Goal: Book appointment/travel/reservation

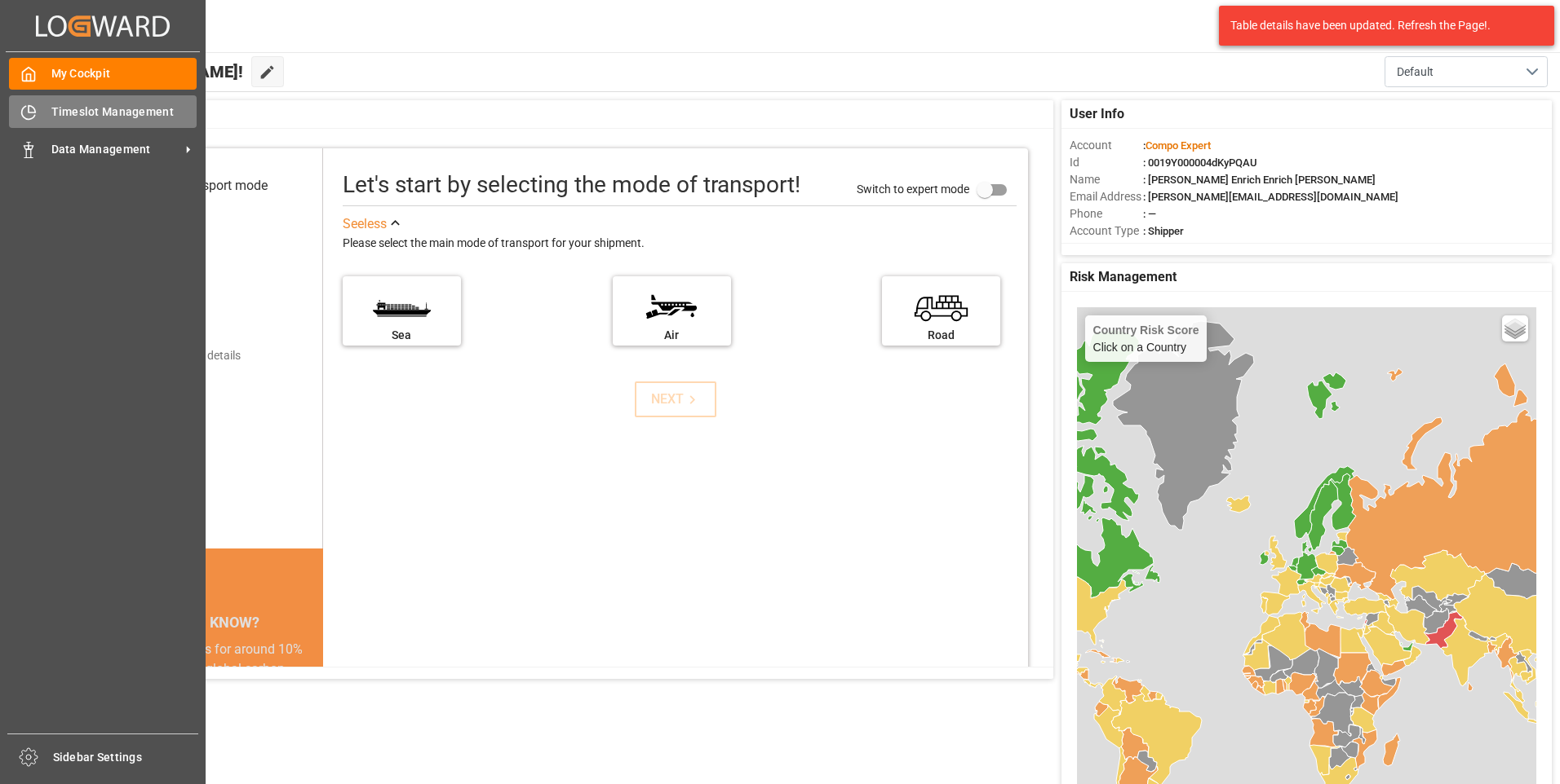
click at [110, 110] on span "Timeslot Management" at bounding box center [124, 113] width 146 height 17
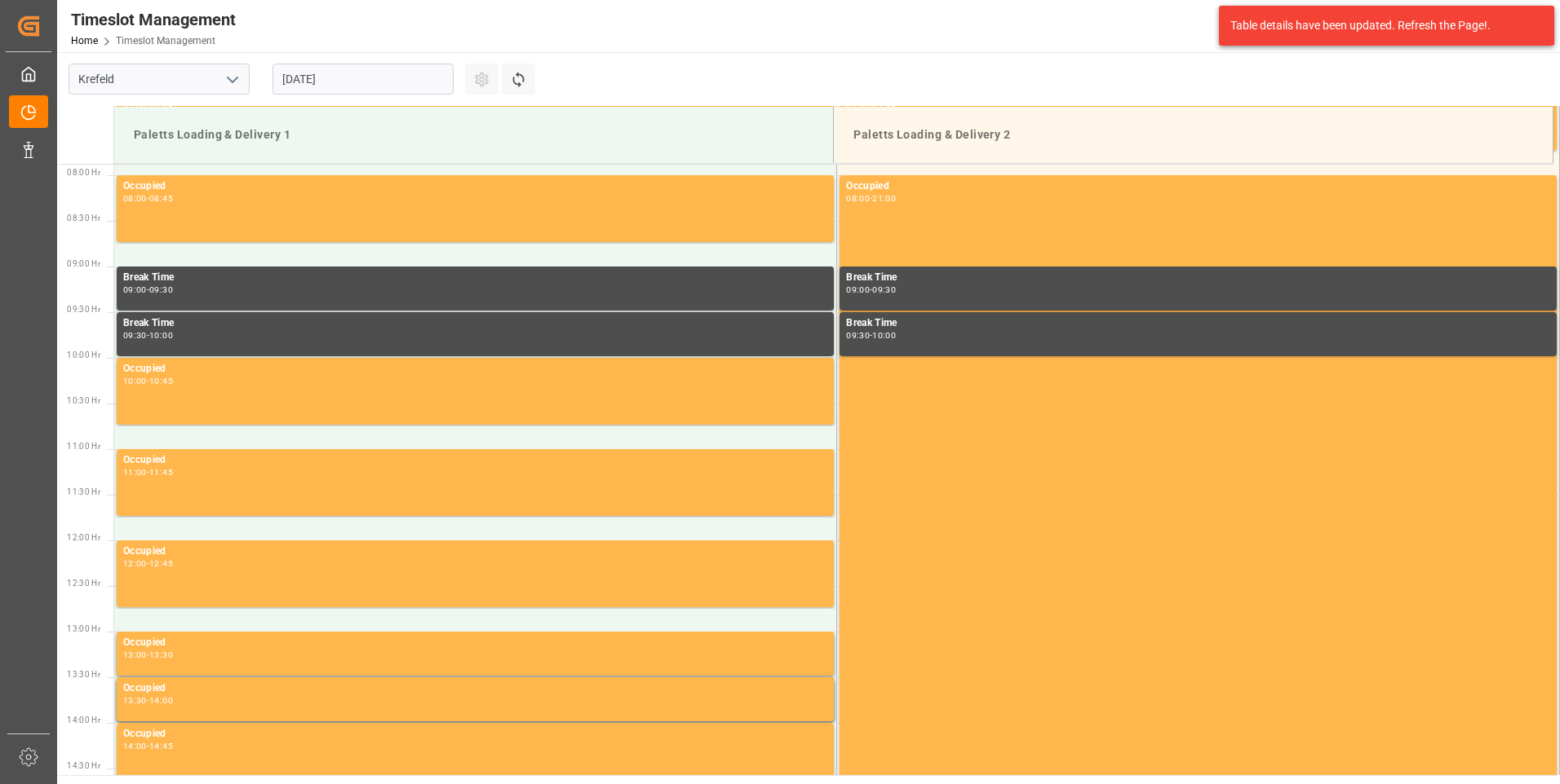
scroll to position [720, 0]
click at [296, 86] on input "[DATE]" at bounding box center [363, 79] width 181 height 31
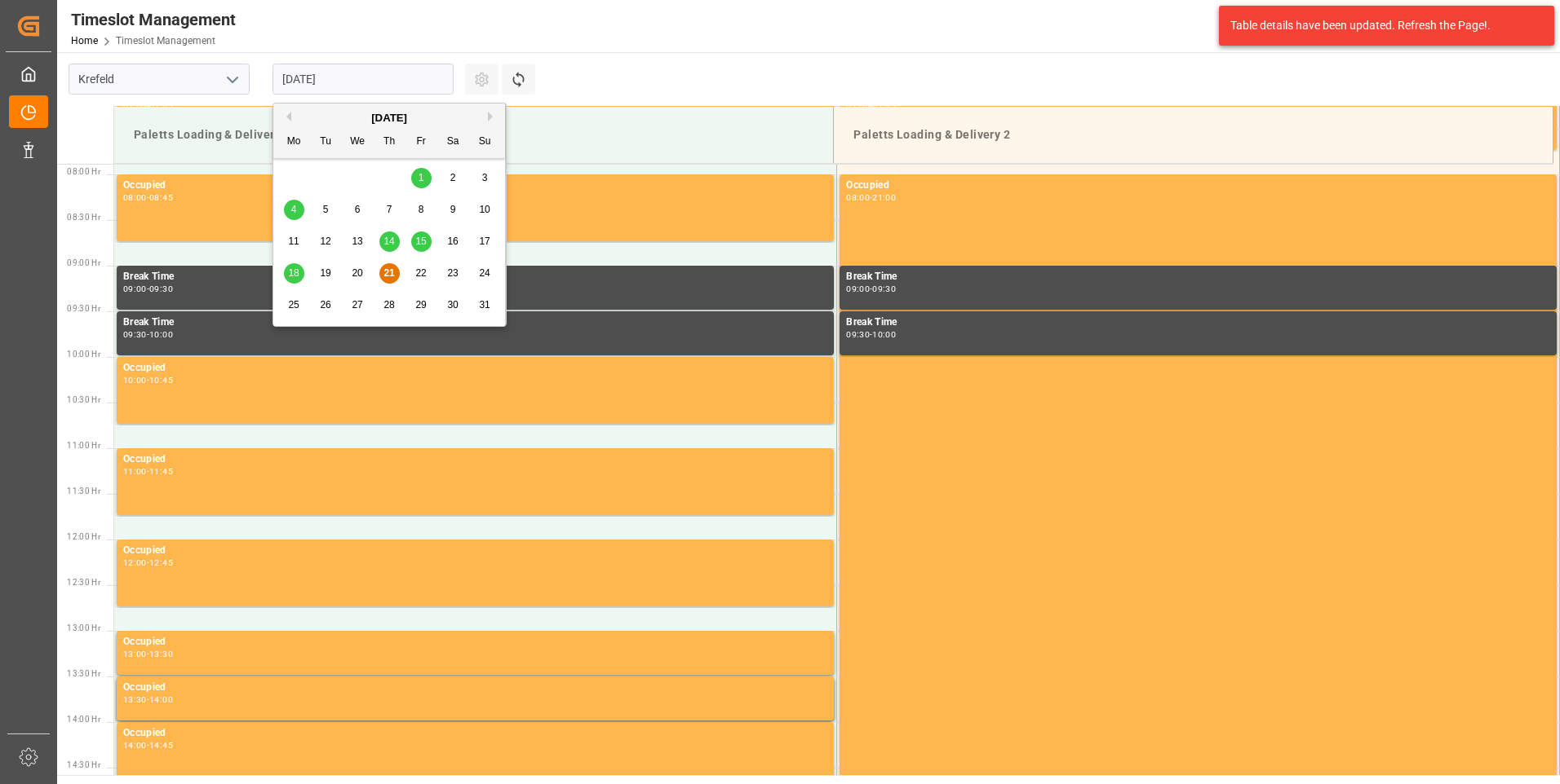
click at [417, 280] on div "22" at bounding box center [421, 274] width 20 height 19
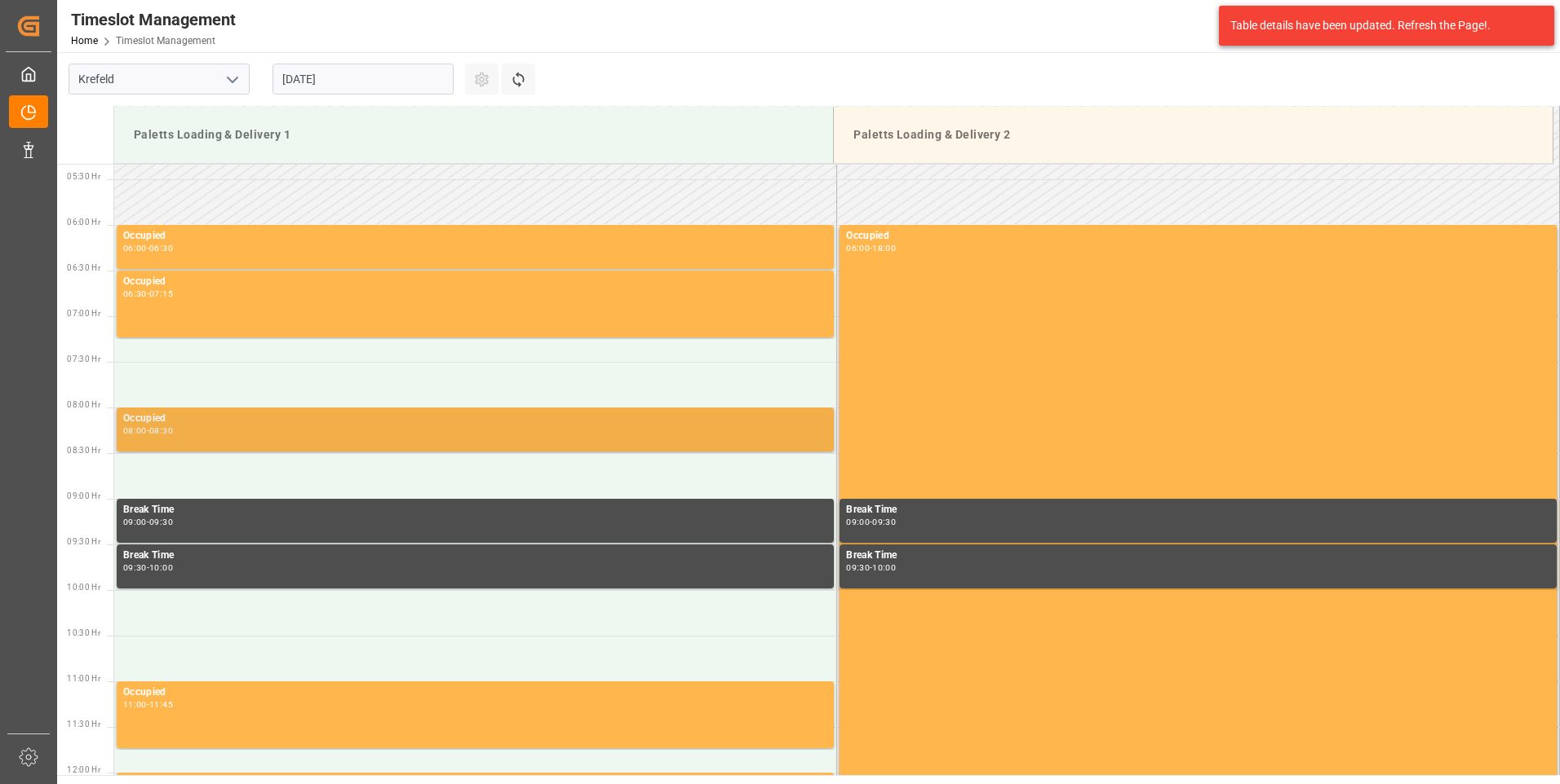
scroll to position [638, 0]
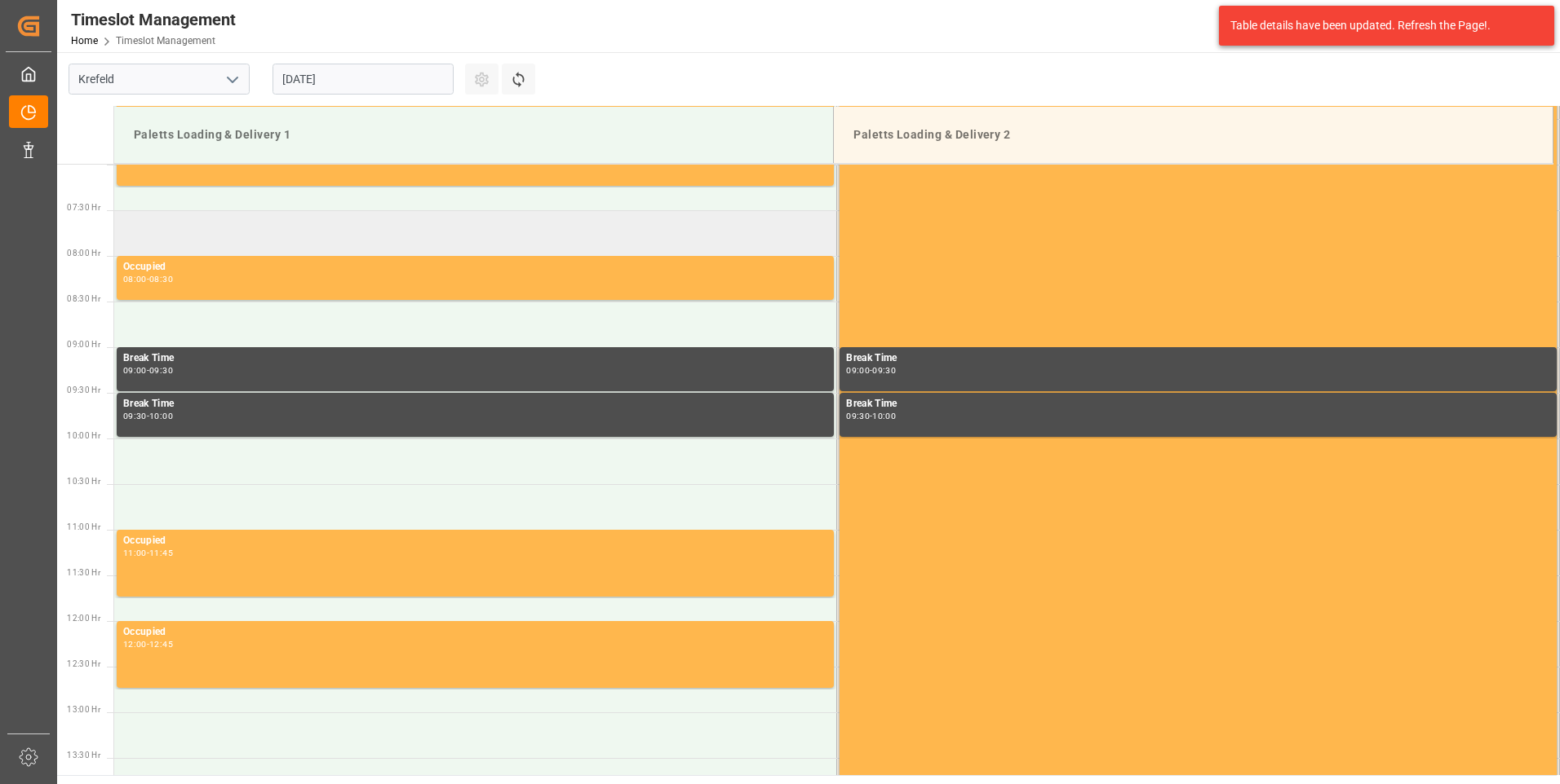
click at [285, 235] on td at bounding box center [475, 233] width 723 height 46
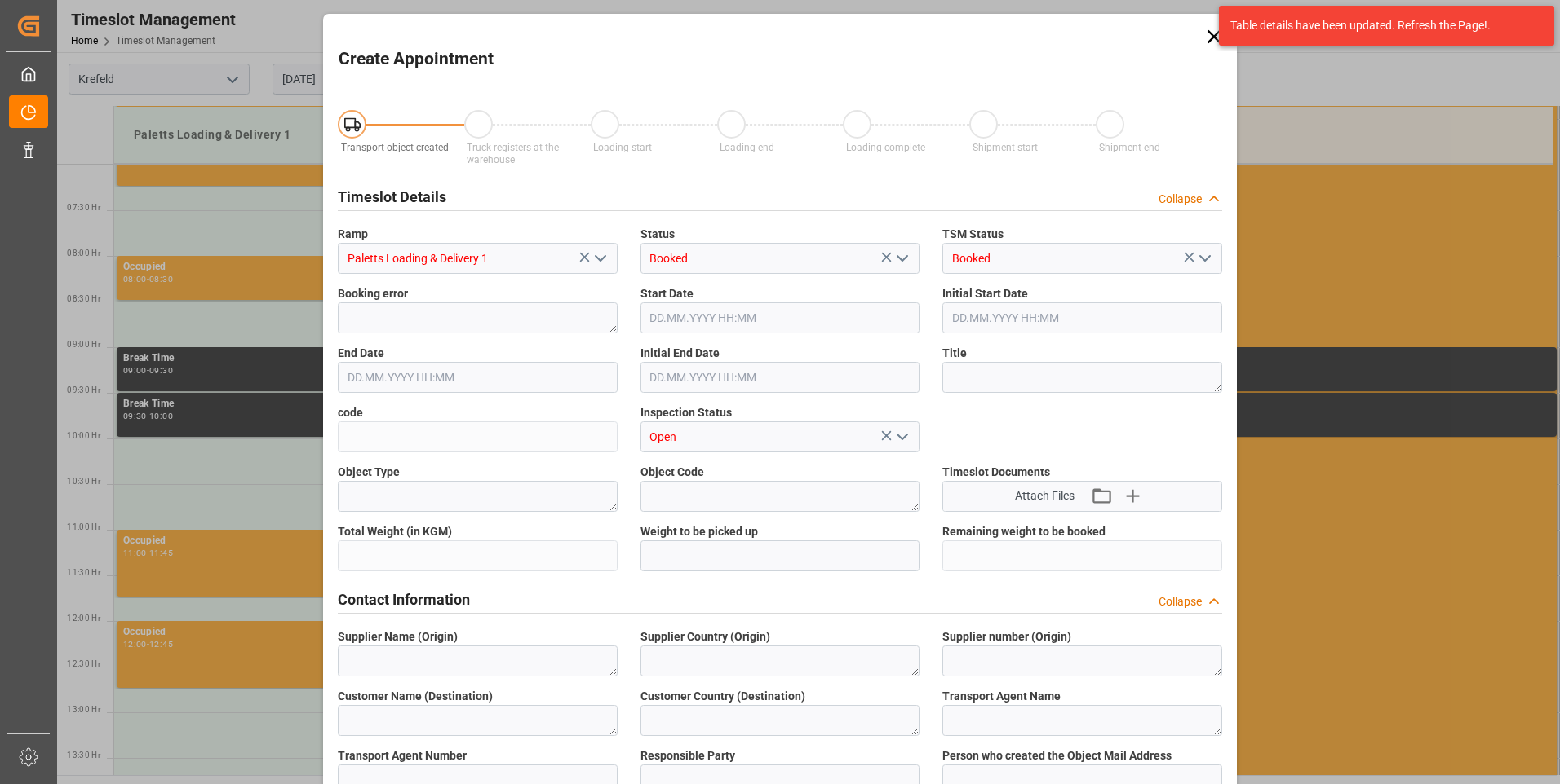
type input "[DATE] 07:30"
type input "[DATE] 08:00"
click at [477, 318] on textarea at bounding box center [477, 318] width 280 height 31
drag, startPoint x: 488, startPoint y: 317, endPoint x: 338, endPoint y: 319, distance: 150.0
click at [338, 319] on textarea "6100001328" at bounding box center [477, 318] width 280 height 31
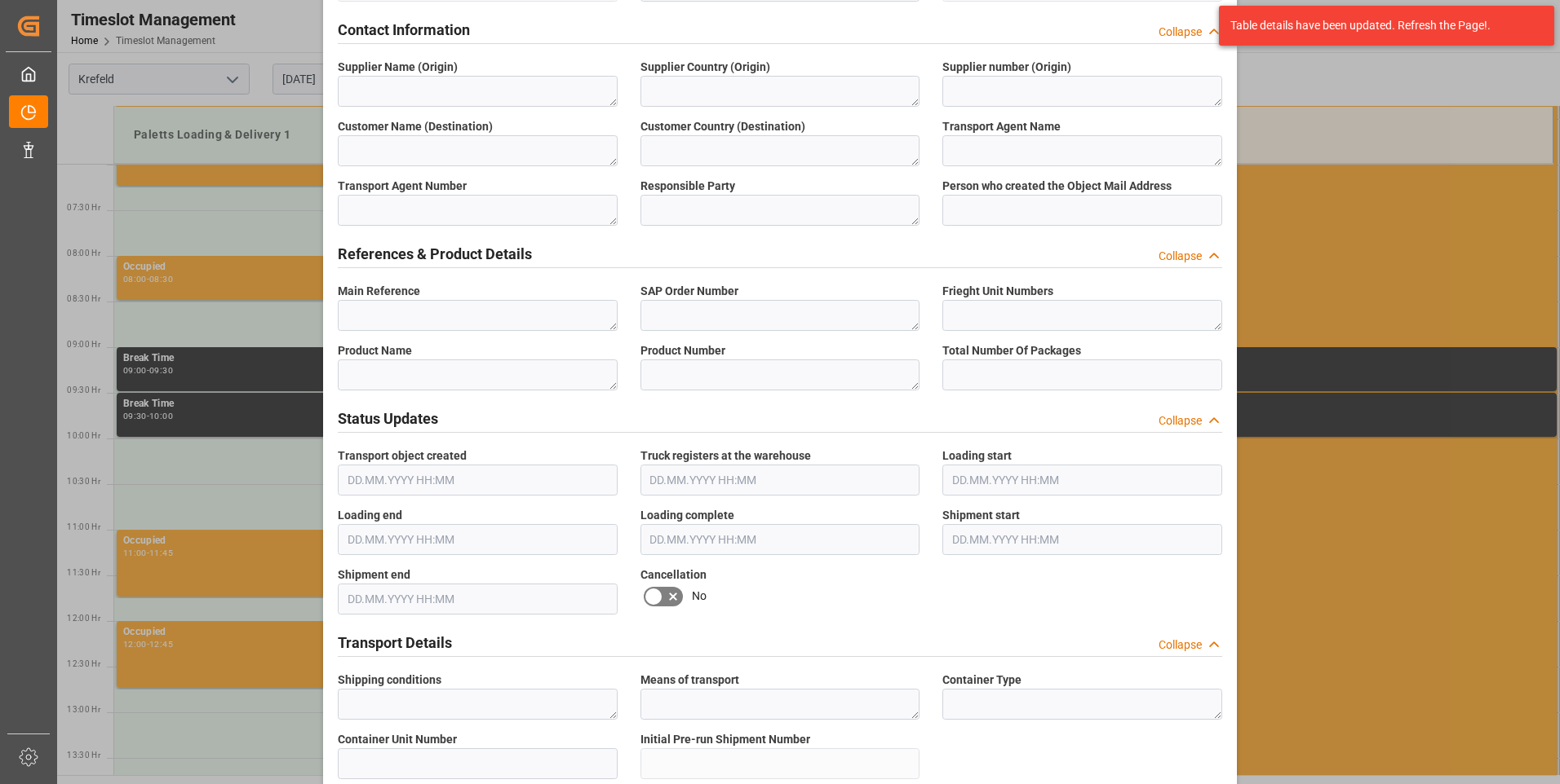
scroll to position [570, 0]
type textarea "6100001328"
click at [495, 325] on textarea at bounding box center [477, 315] width 280 height 31
paste textarea "6100001328"
type textarea "6100001328"
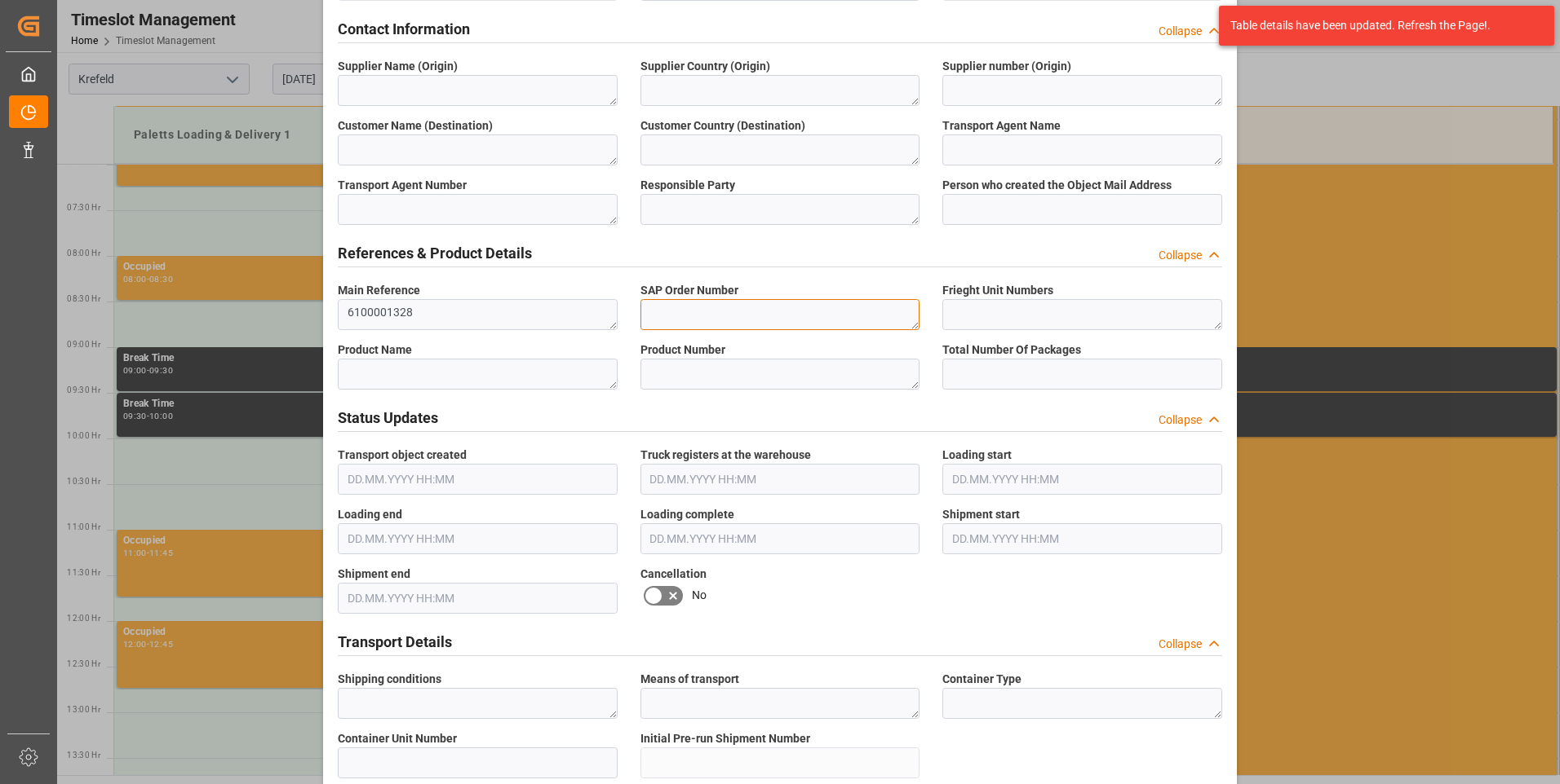
click at [707, 318] on textarea at bounding box center [780, 315] width 280 height 31
paste textarea "6100001328"
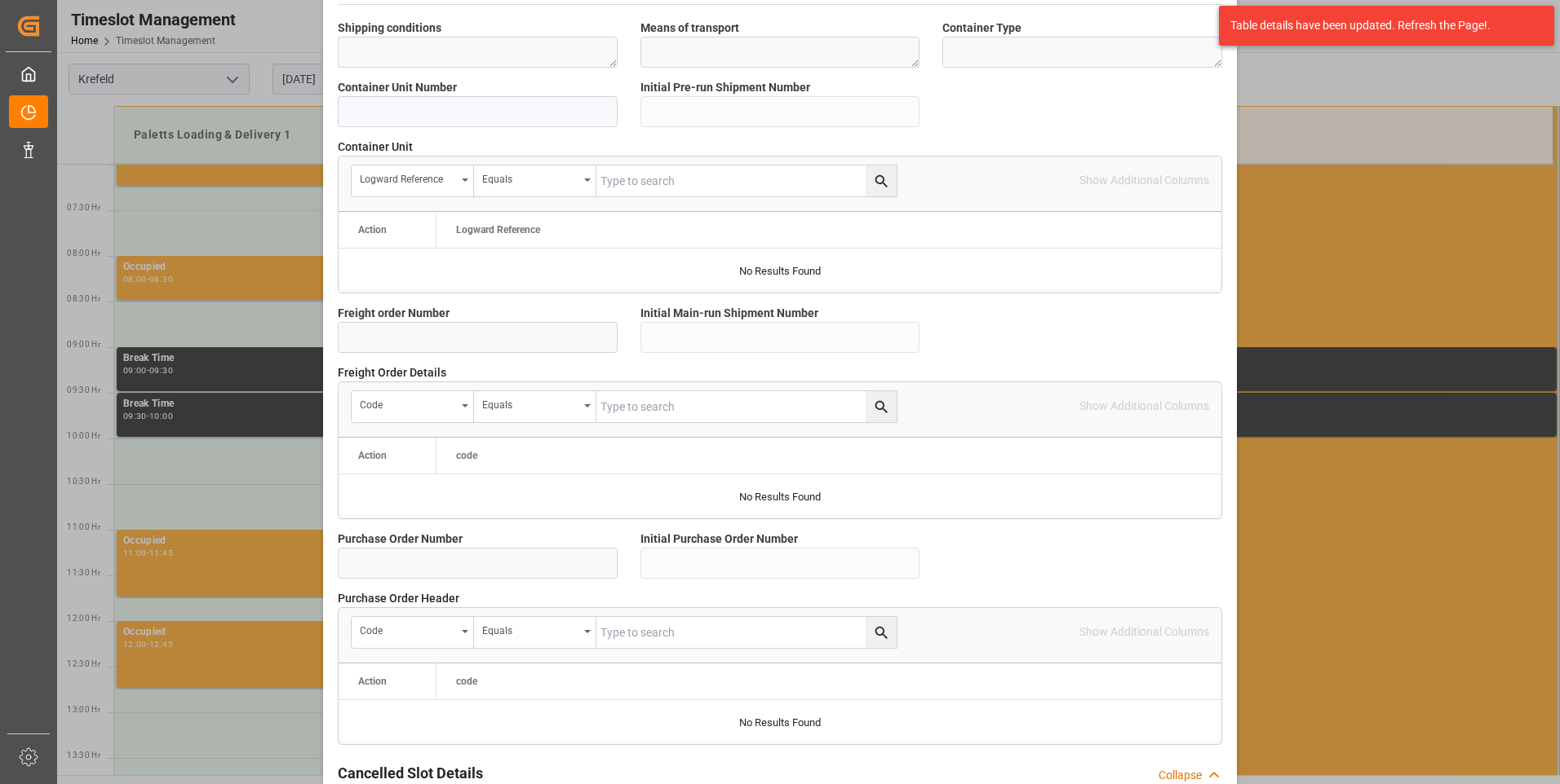
scroll to position [1223, 0]
type textarea "6100001328"
click at [451, 328] on input at bounding box center [477, 337] width 280 height 31
paste input "6100001328"
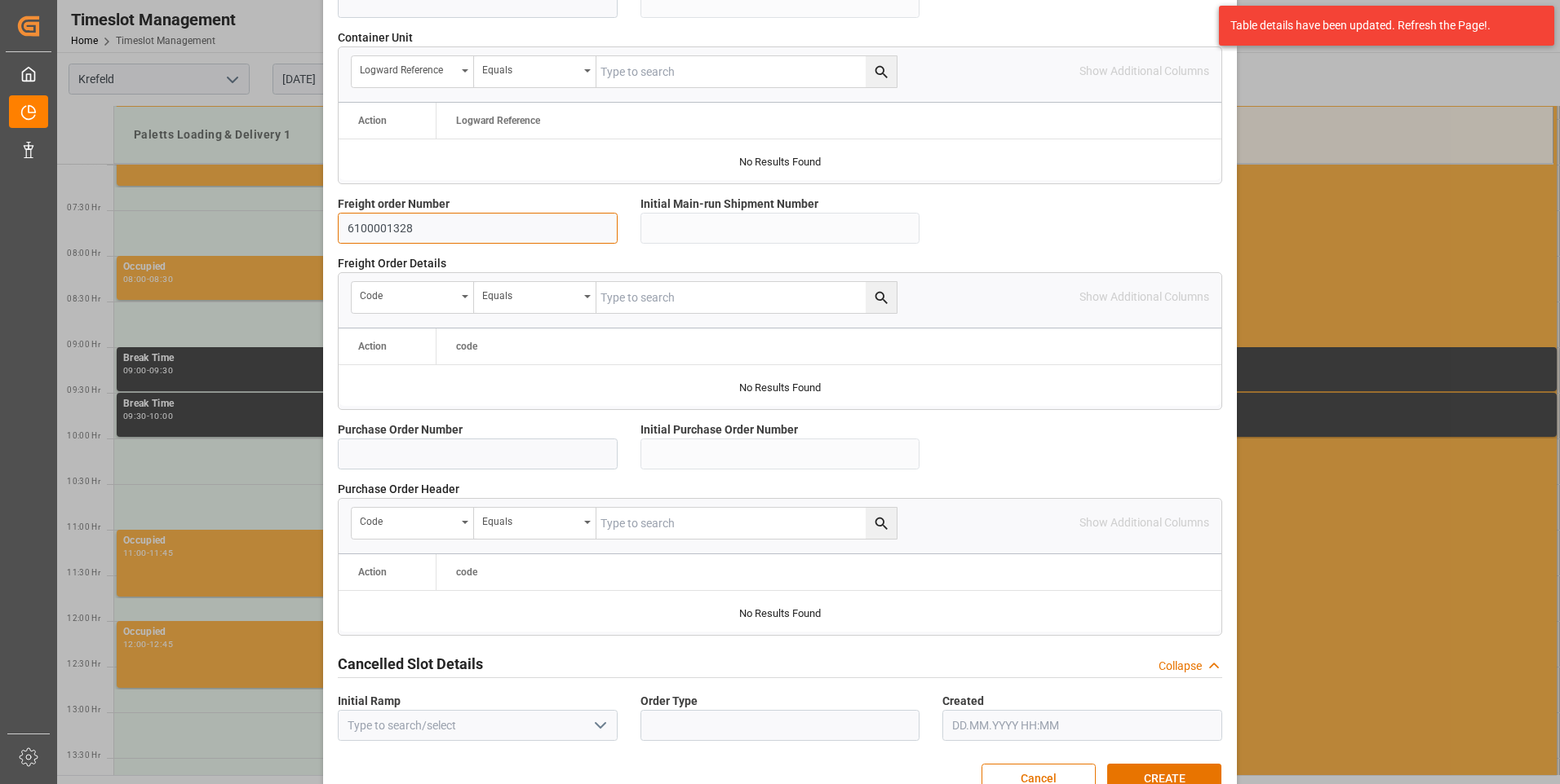
scroll to position [1370, 0]
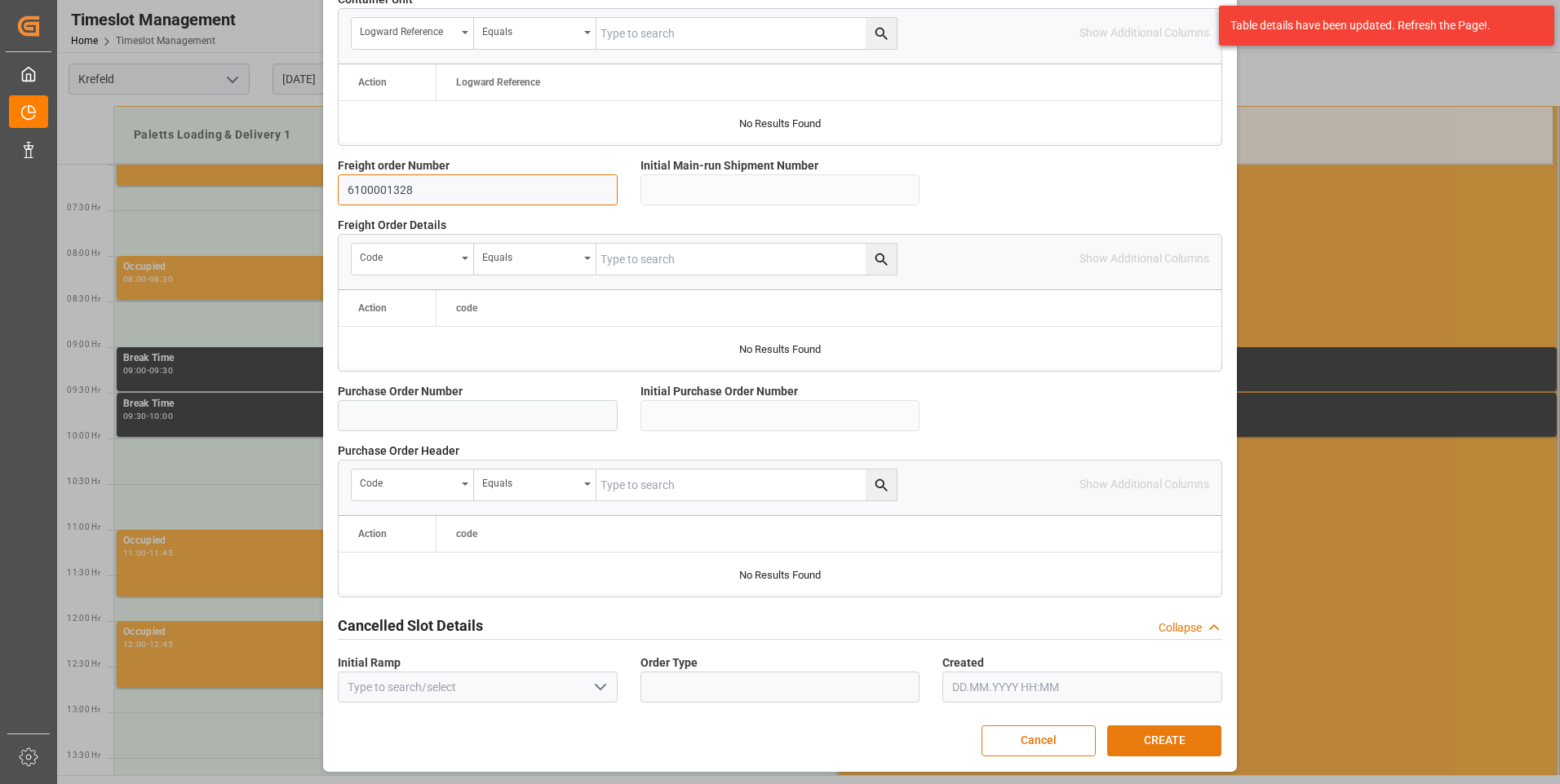
type input "6100001328"
click at [1139, 733] on button "CREATE" at bounding box center [1163, 741] width 114 height 31
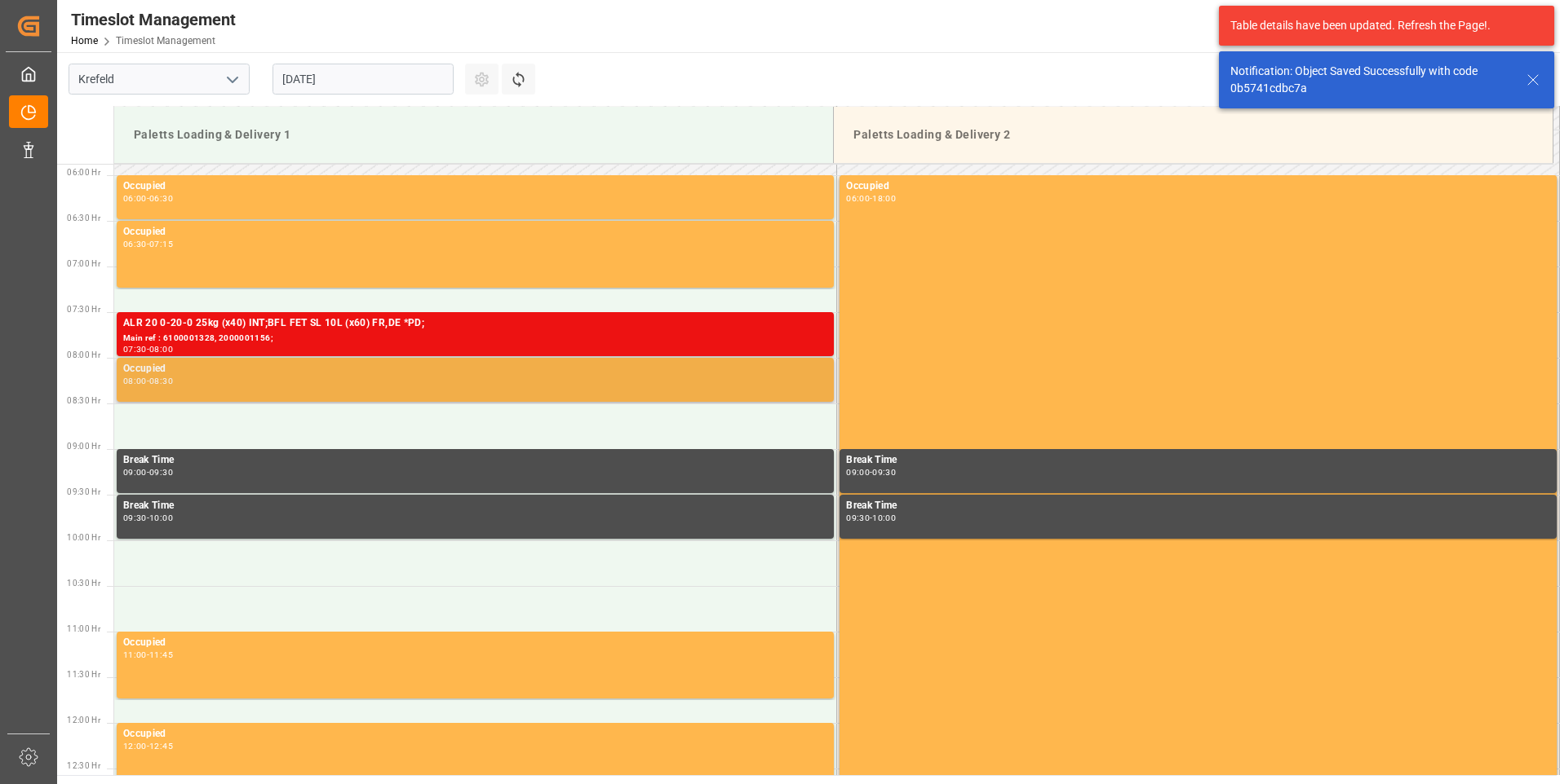
scroll to position [537, 0]
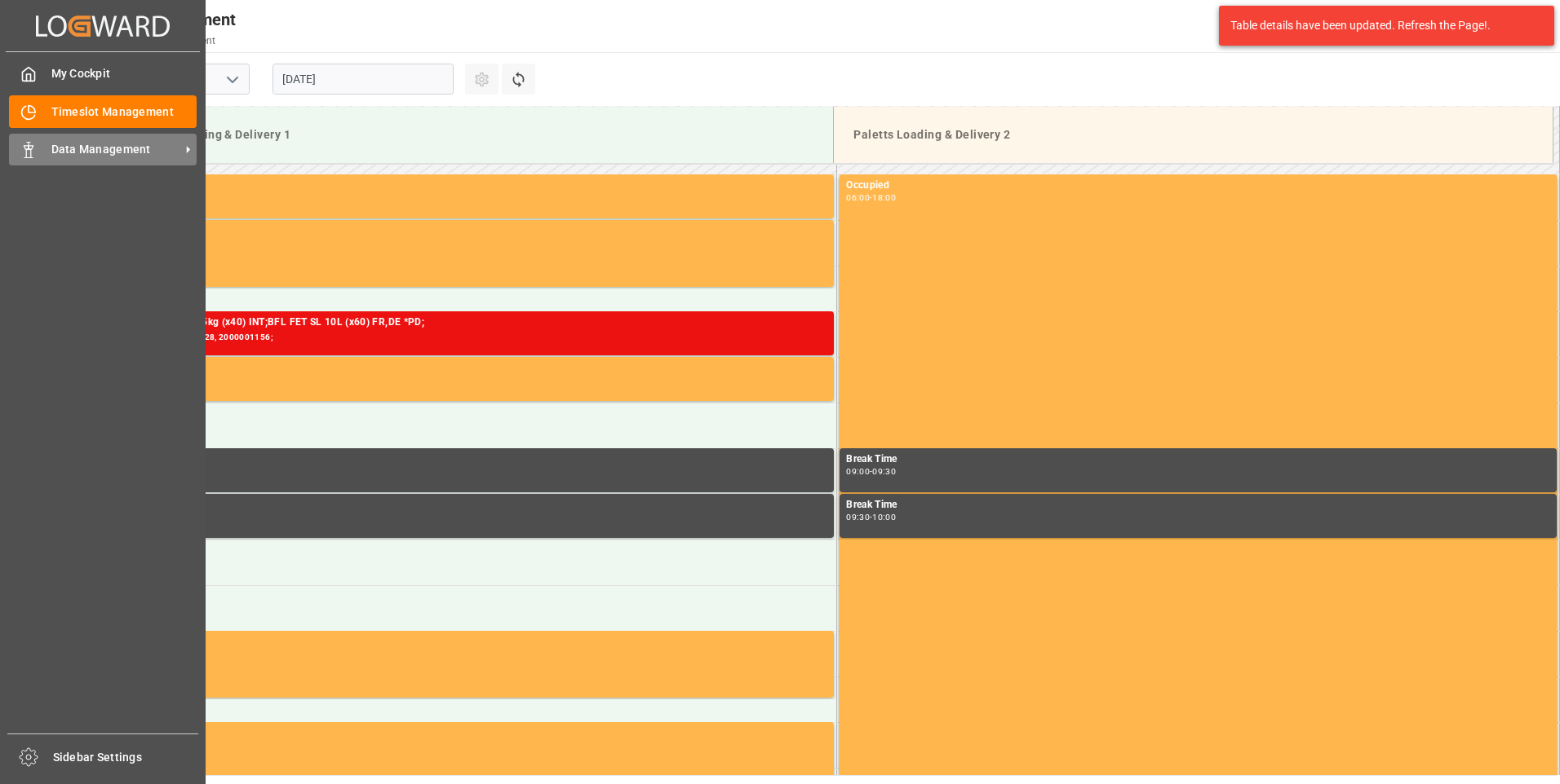
click at [86, 146] on span "Data Management" at bounding box center [116, 150] width 129 height 17
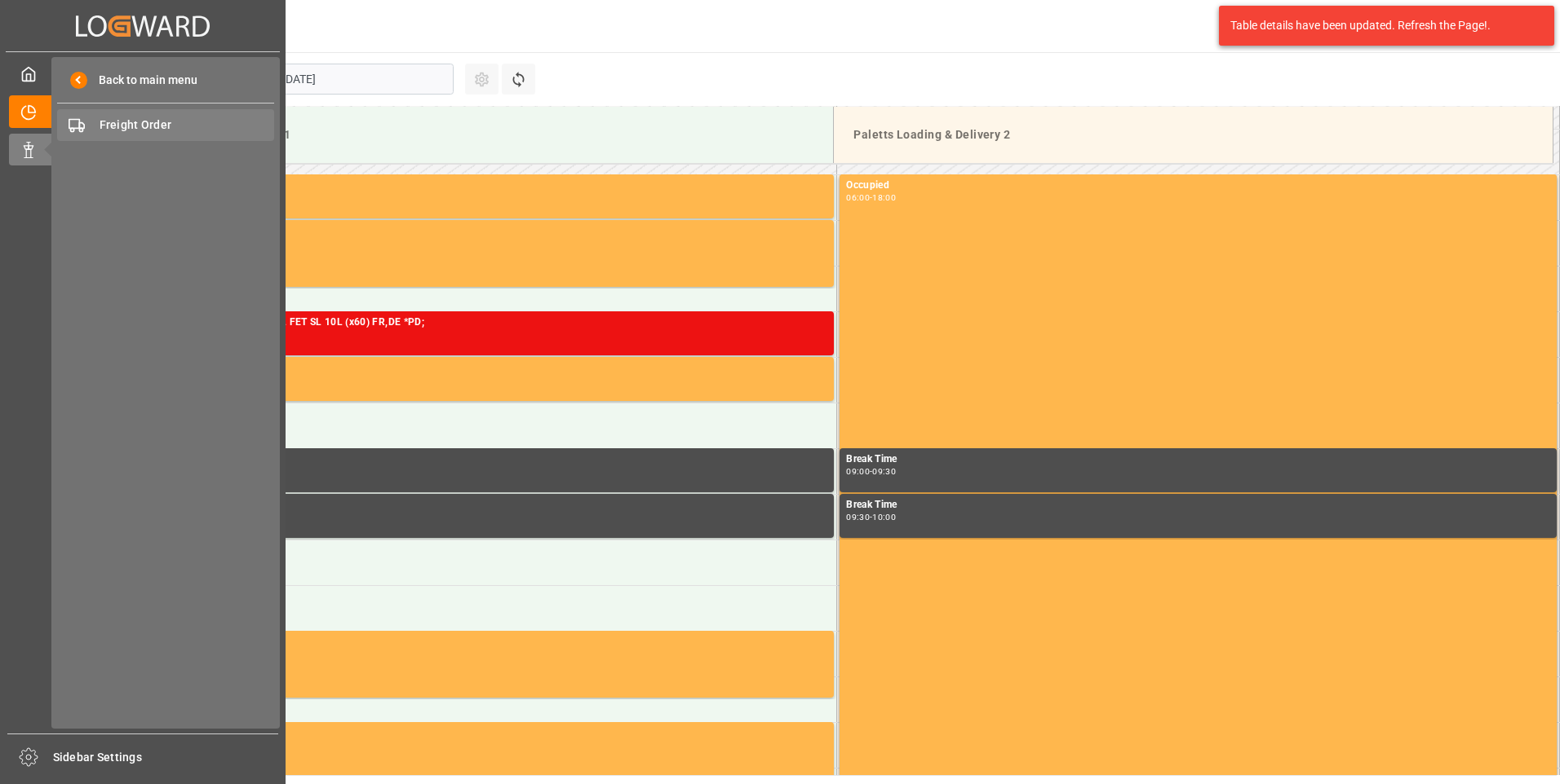
click at [165, 115] on div "Freight Order Freight Order" at bounding box center [165, 124] width 217 height 32
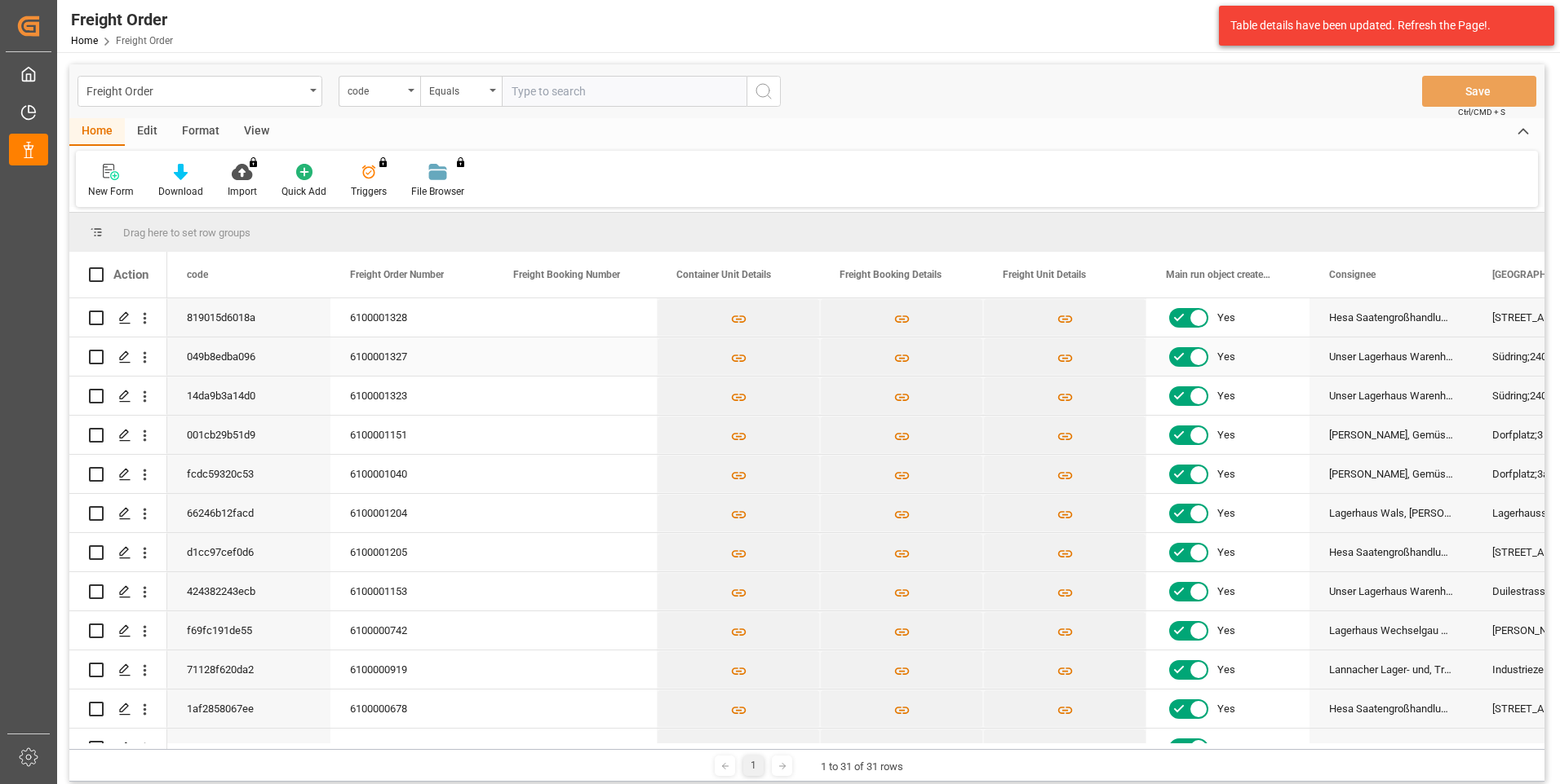
click at [97, 361] on input "Press Space to toggle row selection (unchecked)" at bounding box center [95, 357] width 15 height 15
checkbox input "true"
click at [124, 359] on icon "Press SPACE to deselect this row." at bounding box center [124, 357] width 13 height 13
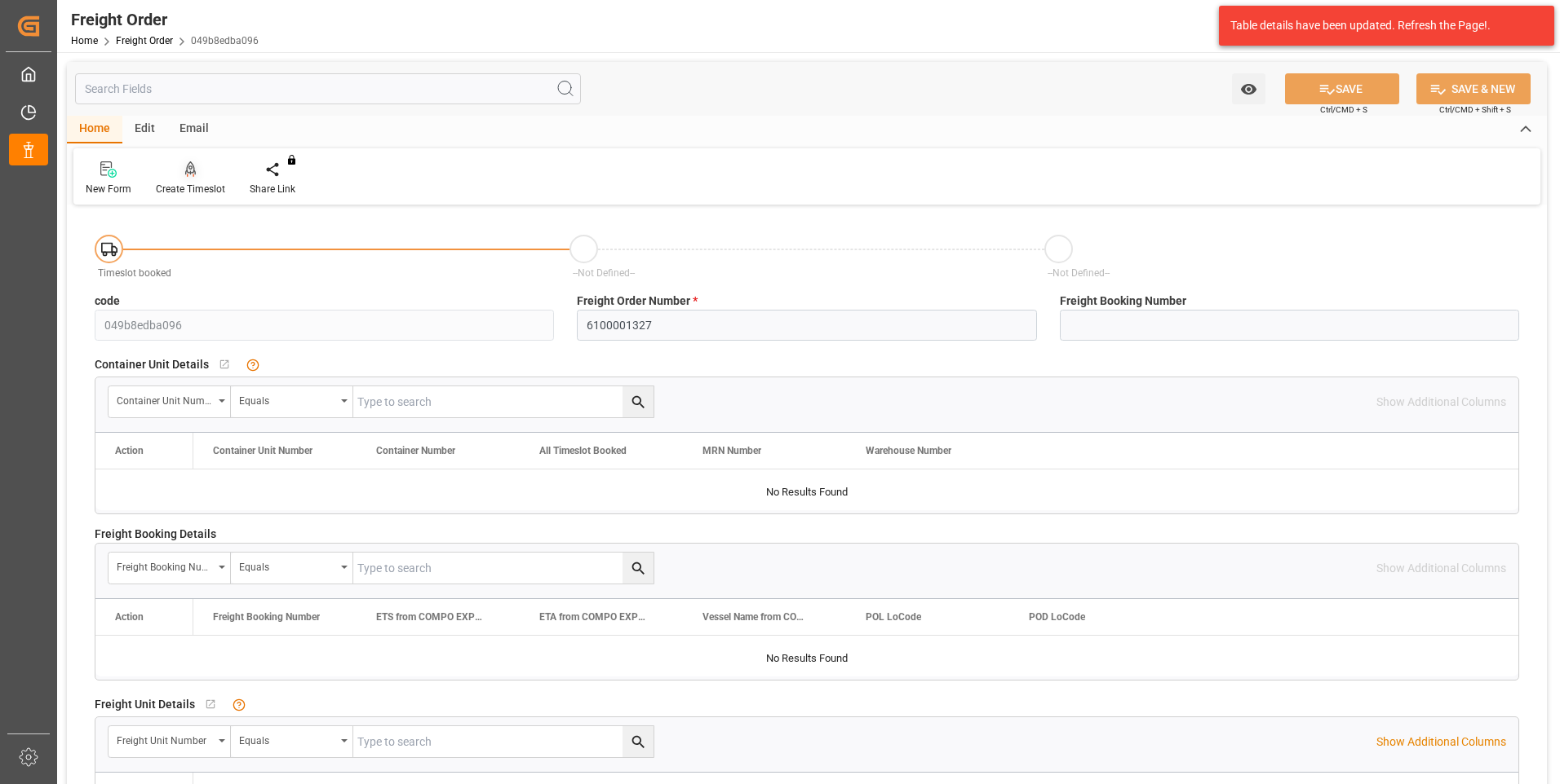
click at [197, 178] on div at bounding box center [190, 169] width 69 height 17
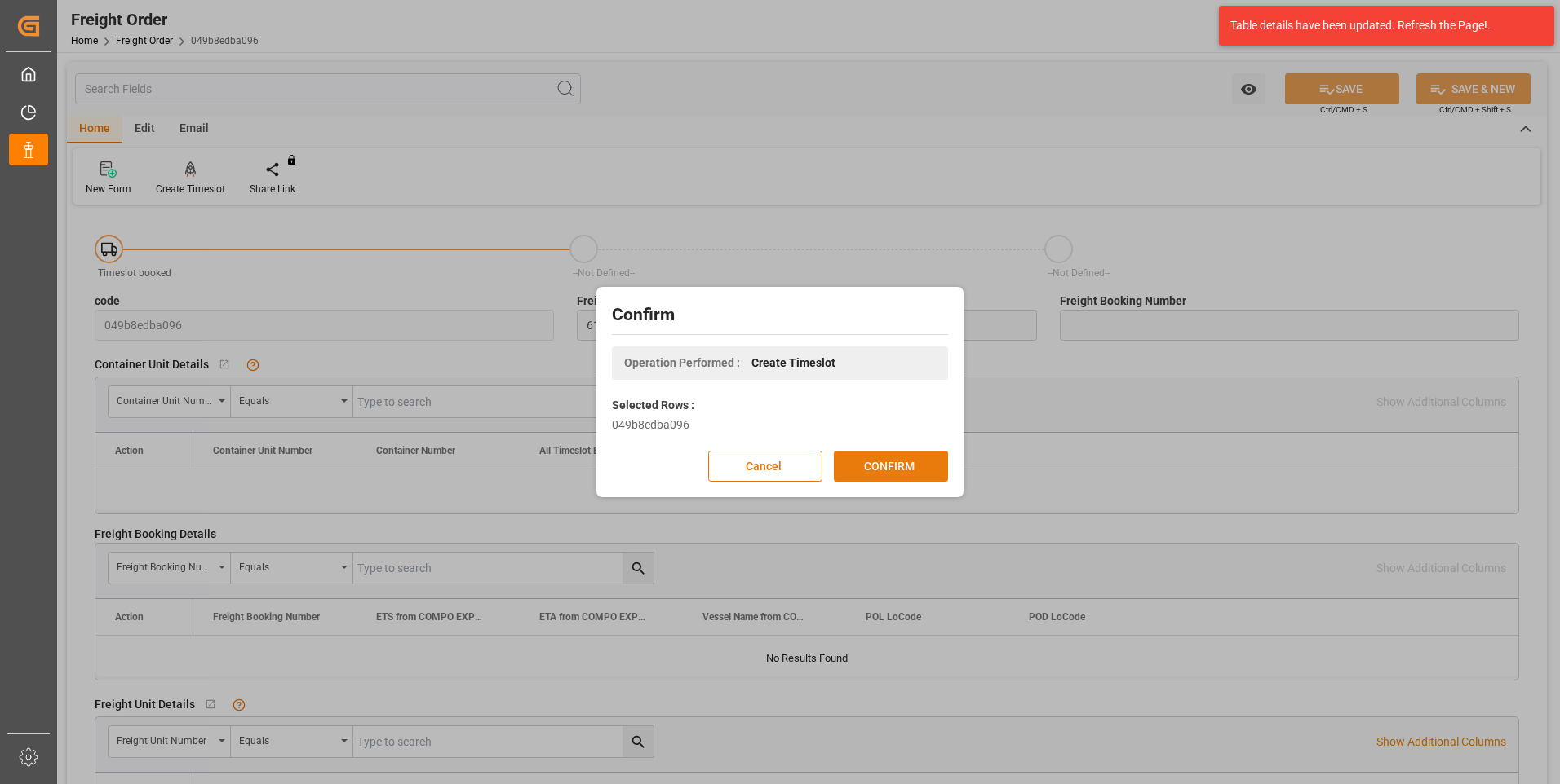
click at [903, 467] on button "CONFIRM" at bounding box center [890, 466] width 114 height 31
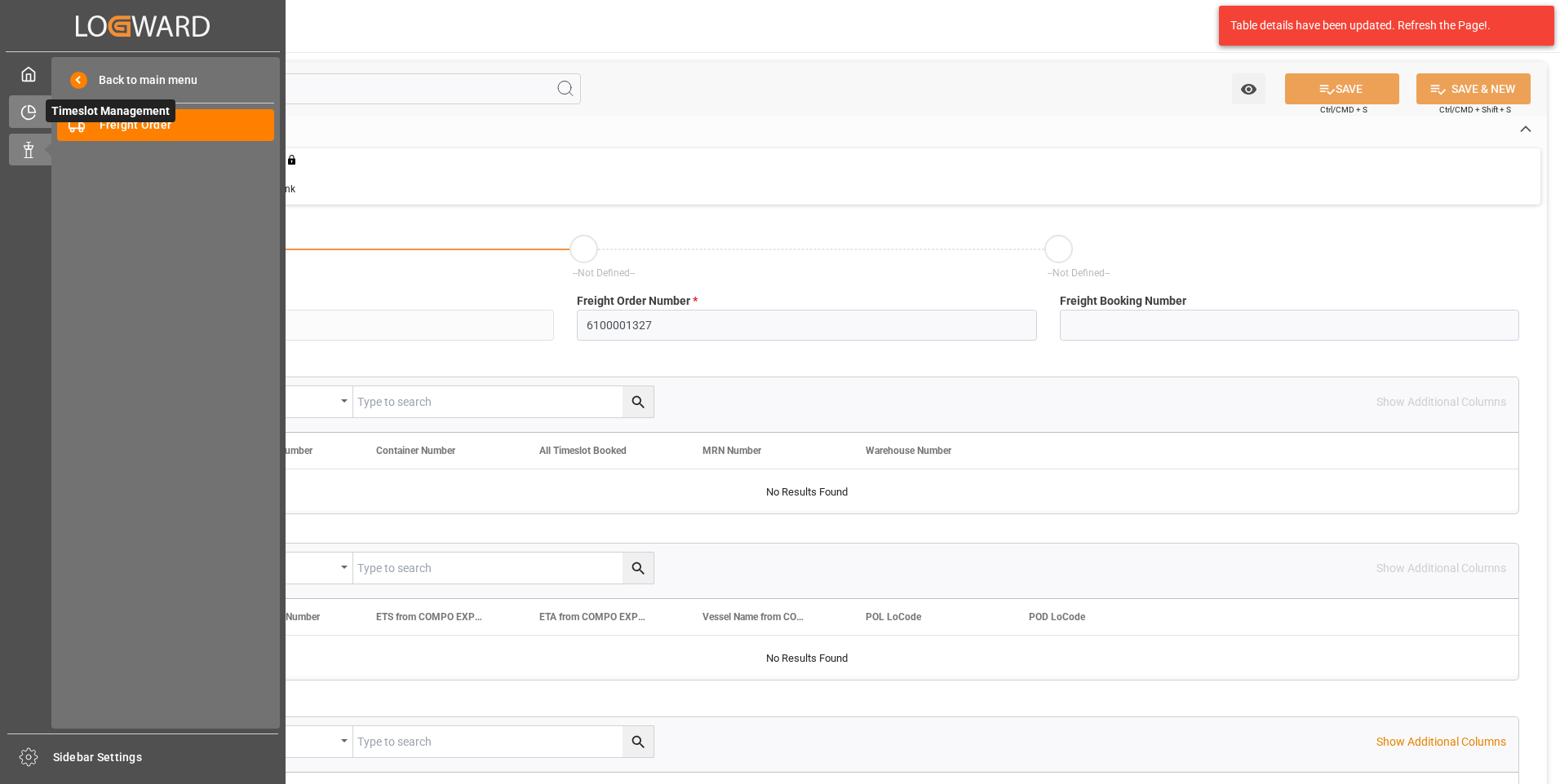
click at [31, 112] on icon at bounding box center [28, 112] width 17 height 17
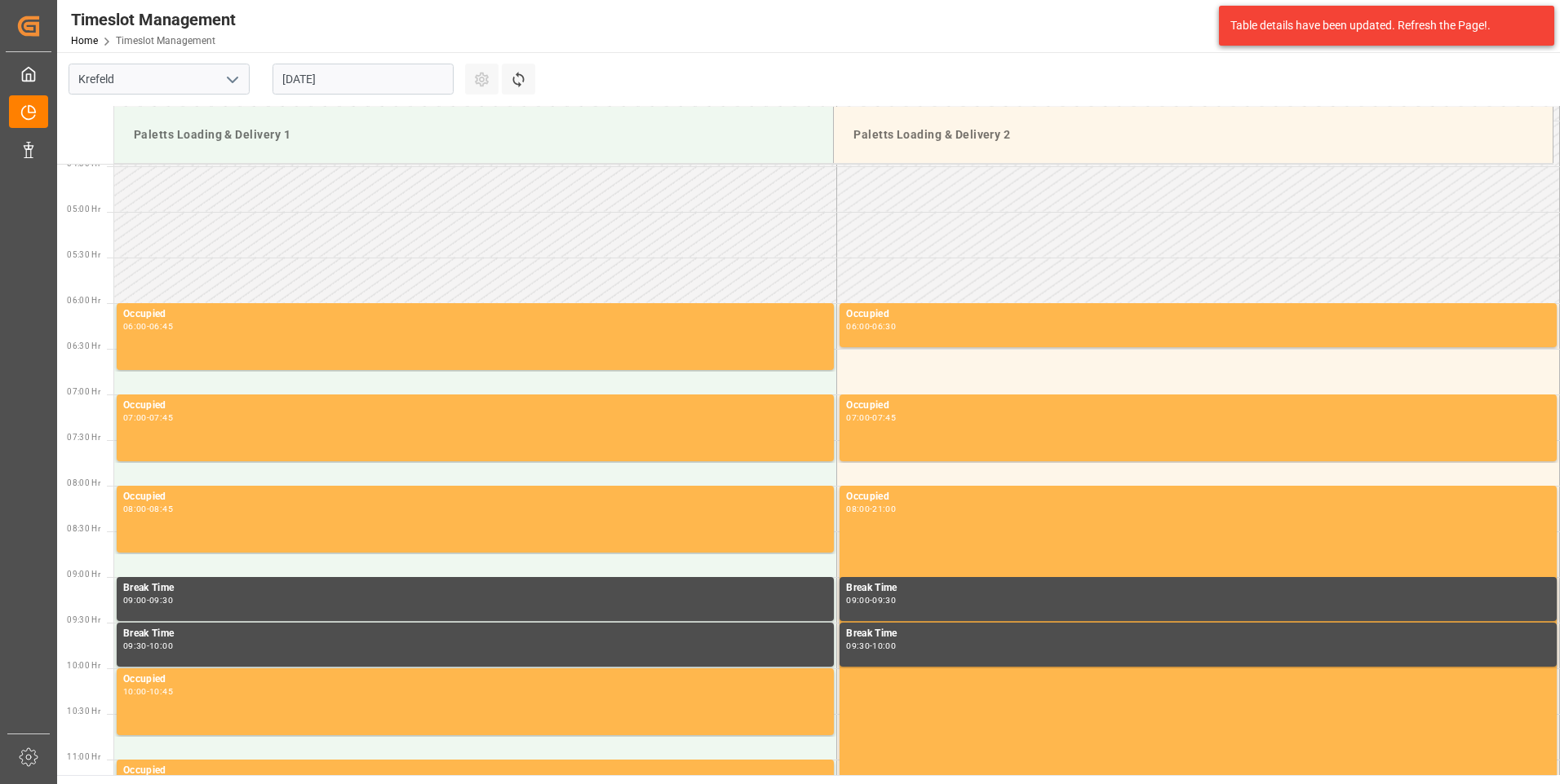
scroll to position [720, 0]
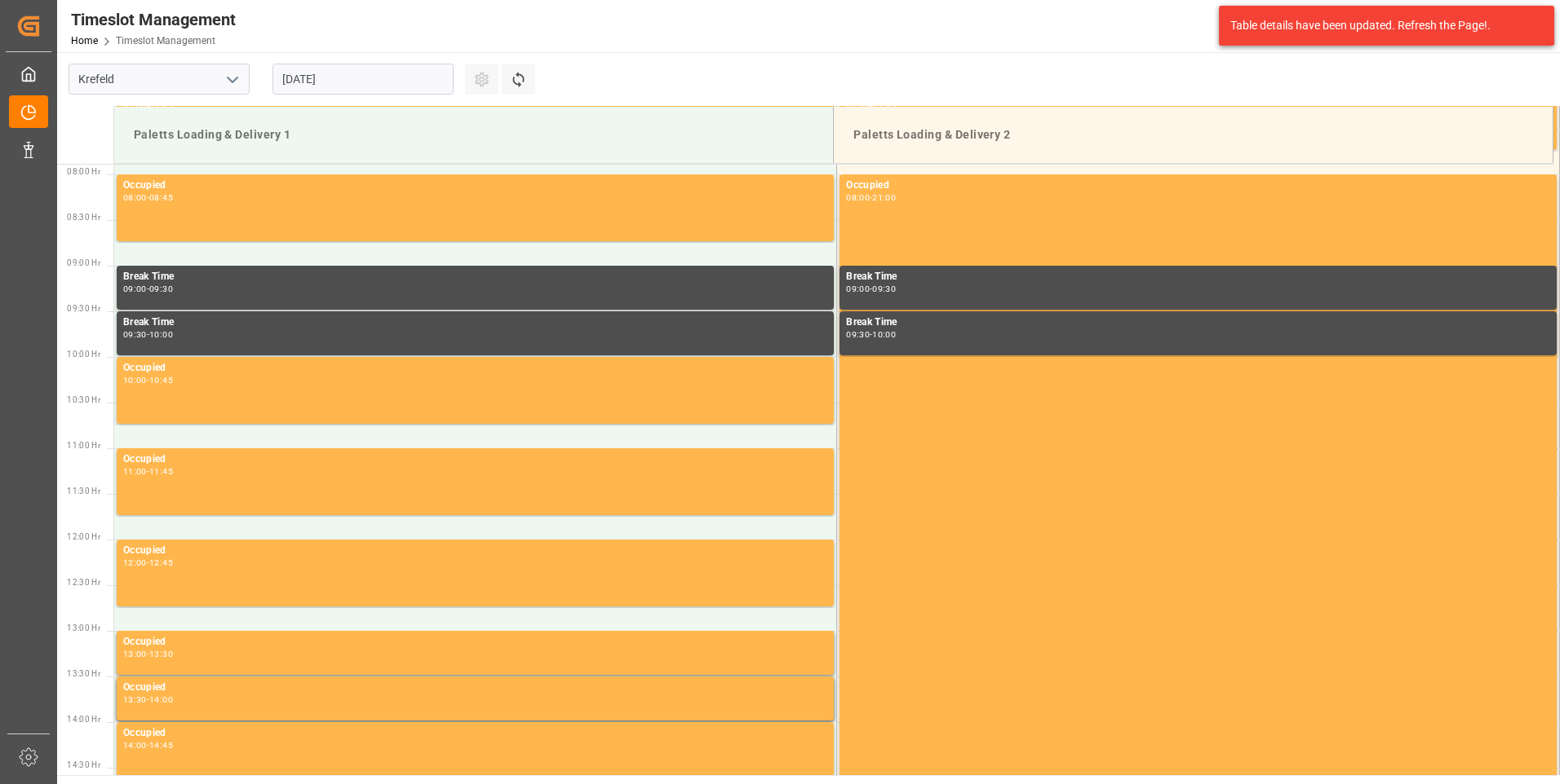
click at [358, 79] on input "[DATE]" at bounding box center [363, 79] width 181 height 31
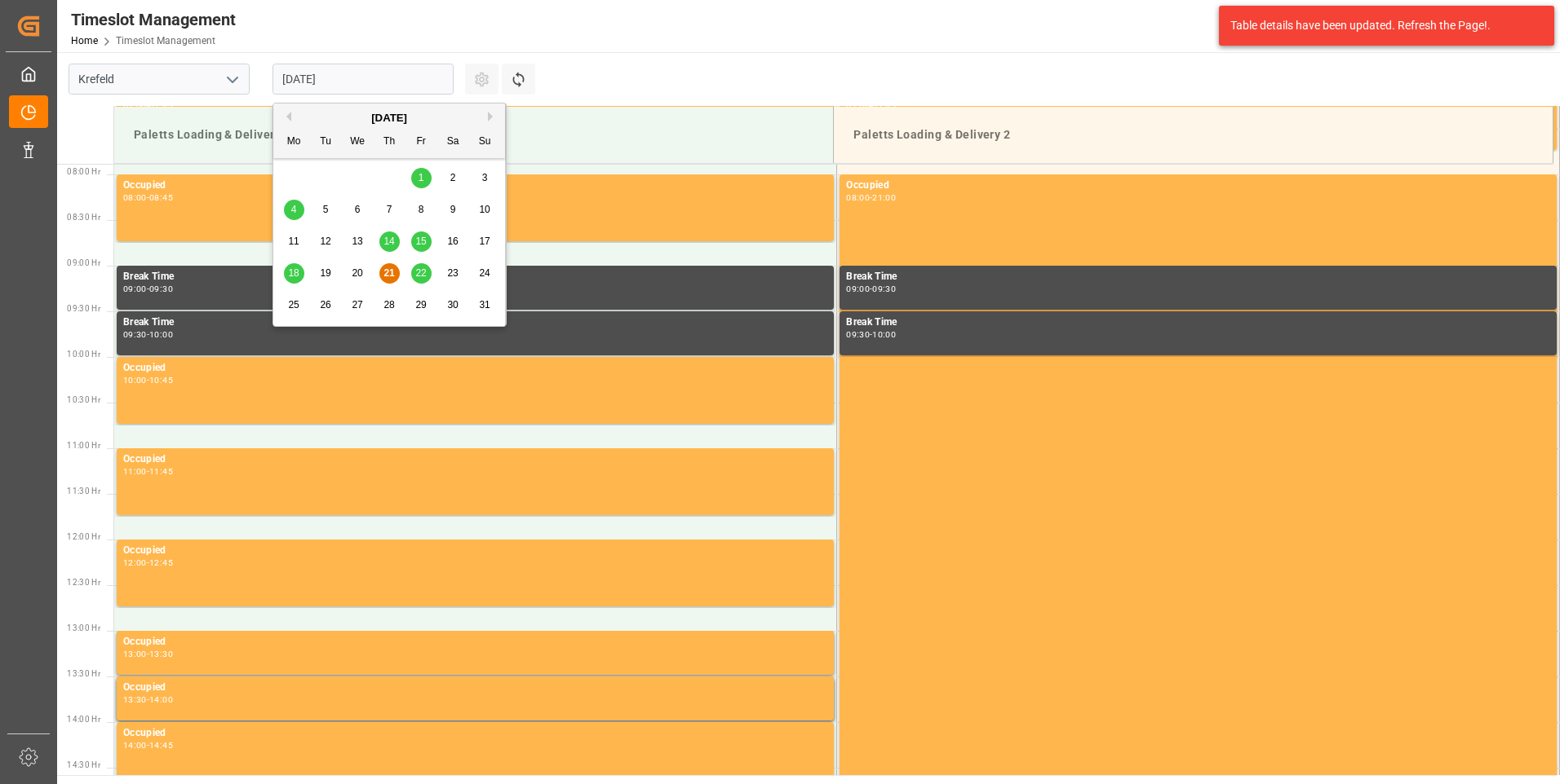
click at [420, 271] on span "22" at bounding box center [420, 273] width 11 height 12
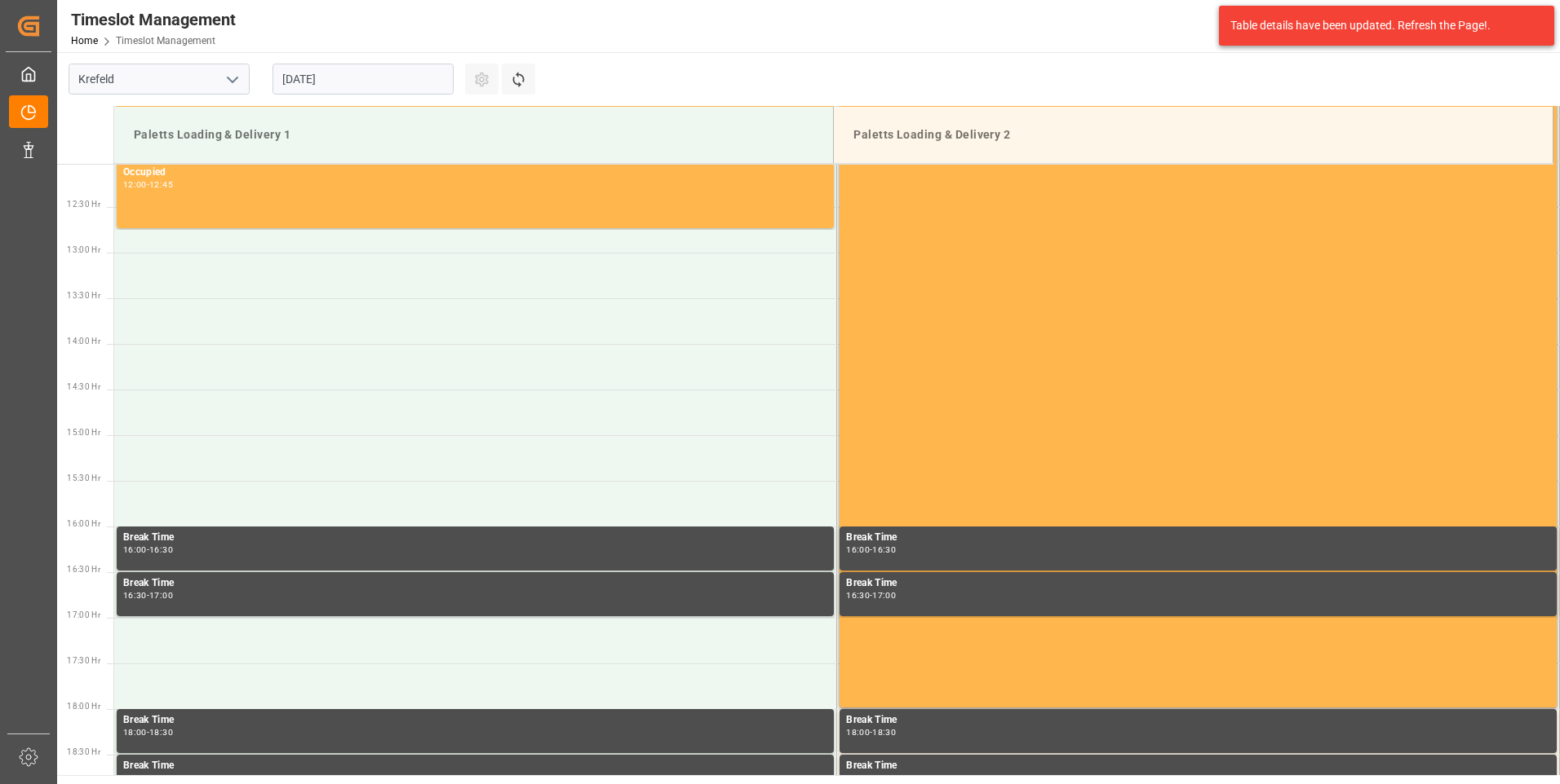
scroll to position [1128, 0]
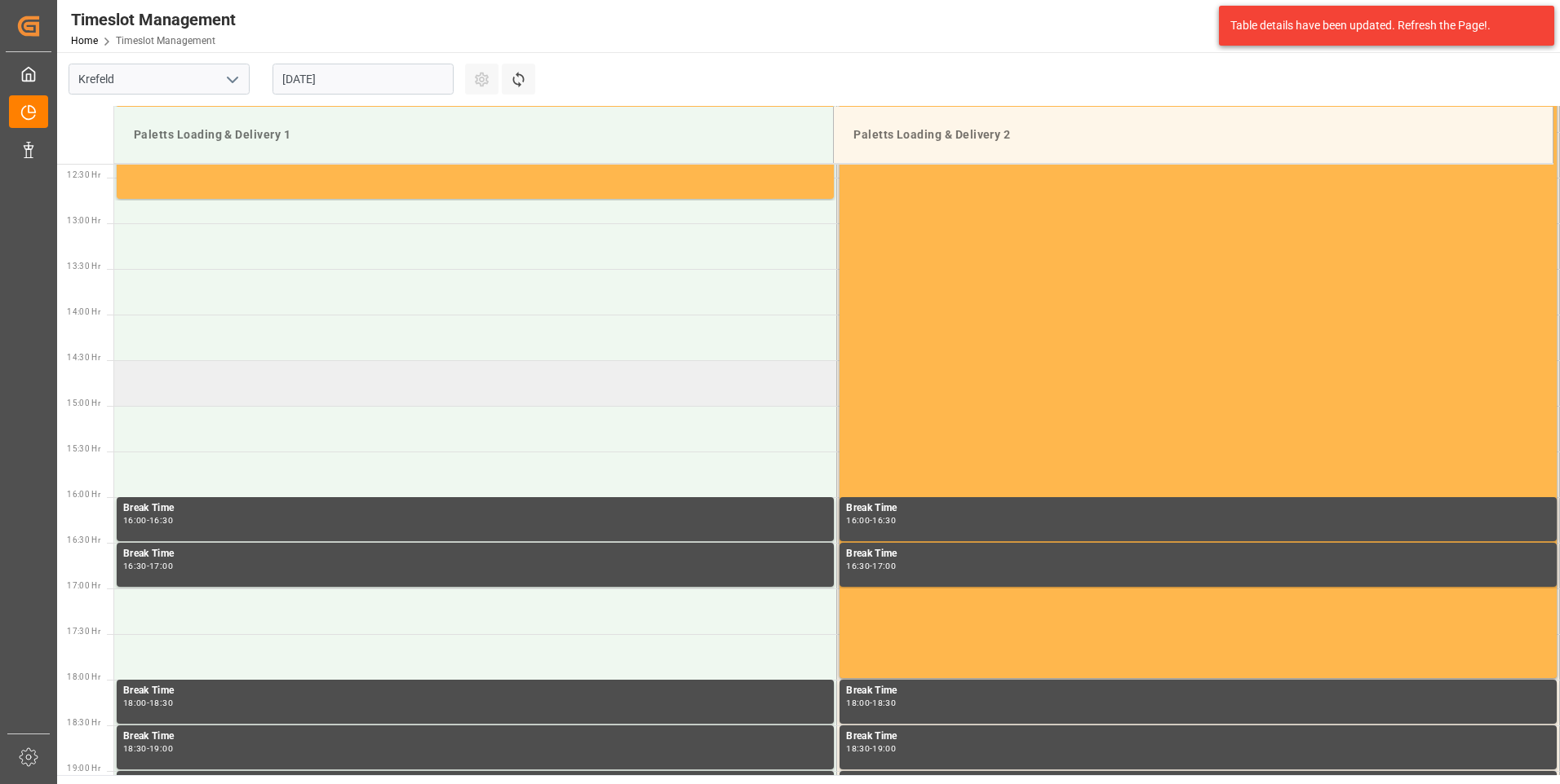
click at [260, 391] on td at bounding box center [475, 383] width 723 height 46
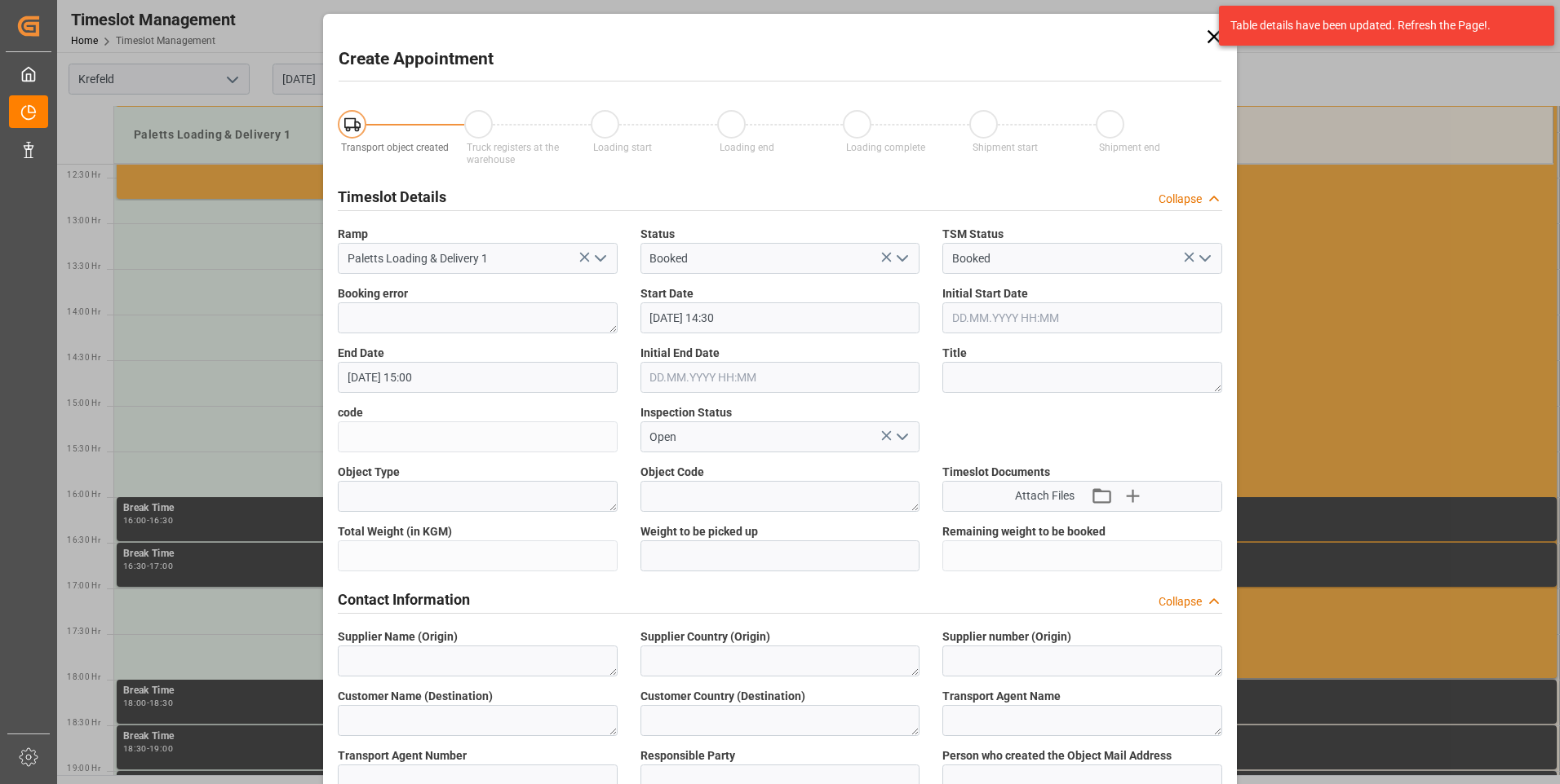
type input "[DATE] 14:30"
type input "[DATE] 15:00"
click at [452, 311] on textarea at bounding box center [477, 318] width 280 height 31
paste textarea "6100001328"
drag, startPoint x: 445, startPoint y: 310, endPoint x: 315, endPoint y: 304, distance: 130.1
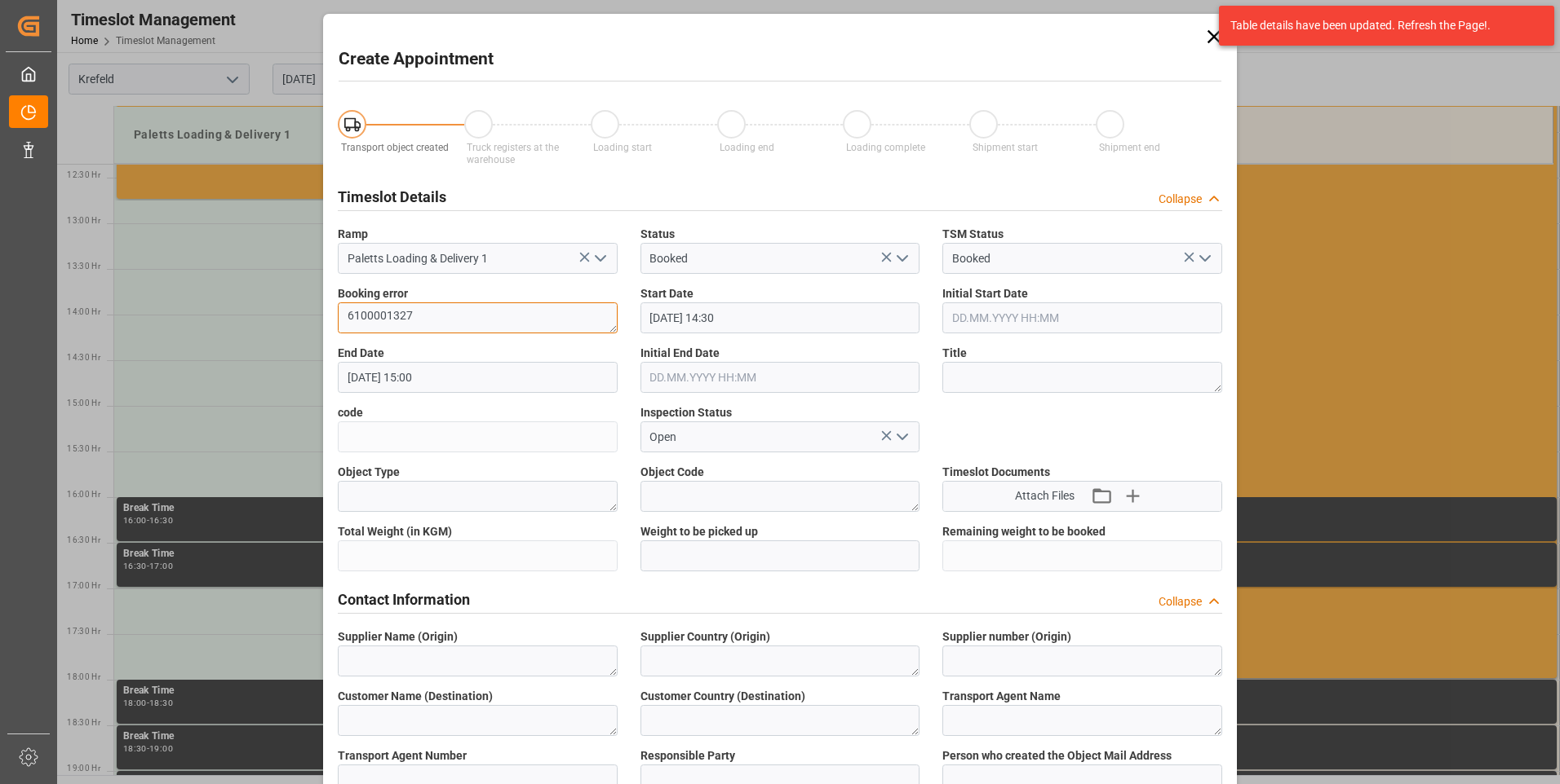
click at [315, 304] on div "Create Appointment Transport object created Truck registers at the warehouse Lo…" at bounding box center [780, 392] width 1560 height 784
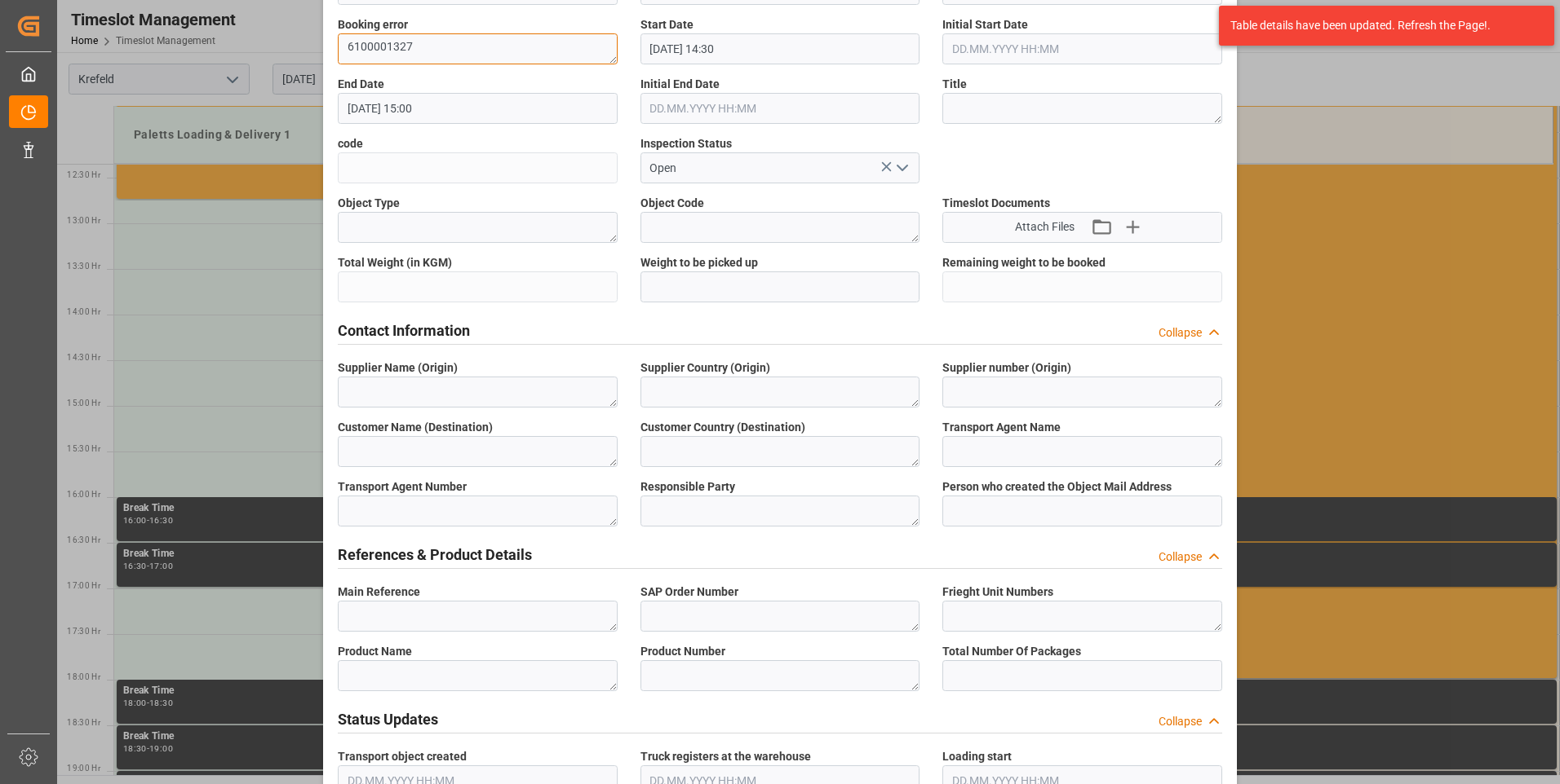
scroll to position [490, 0]
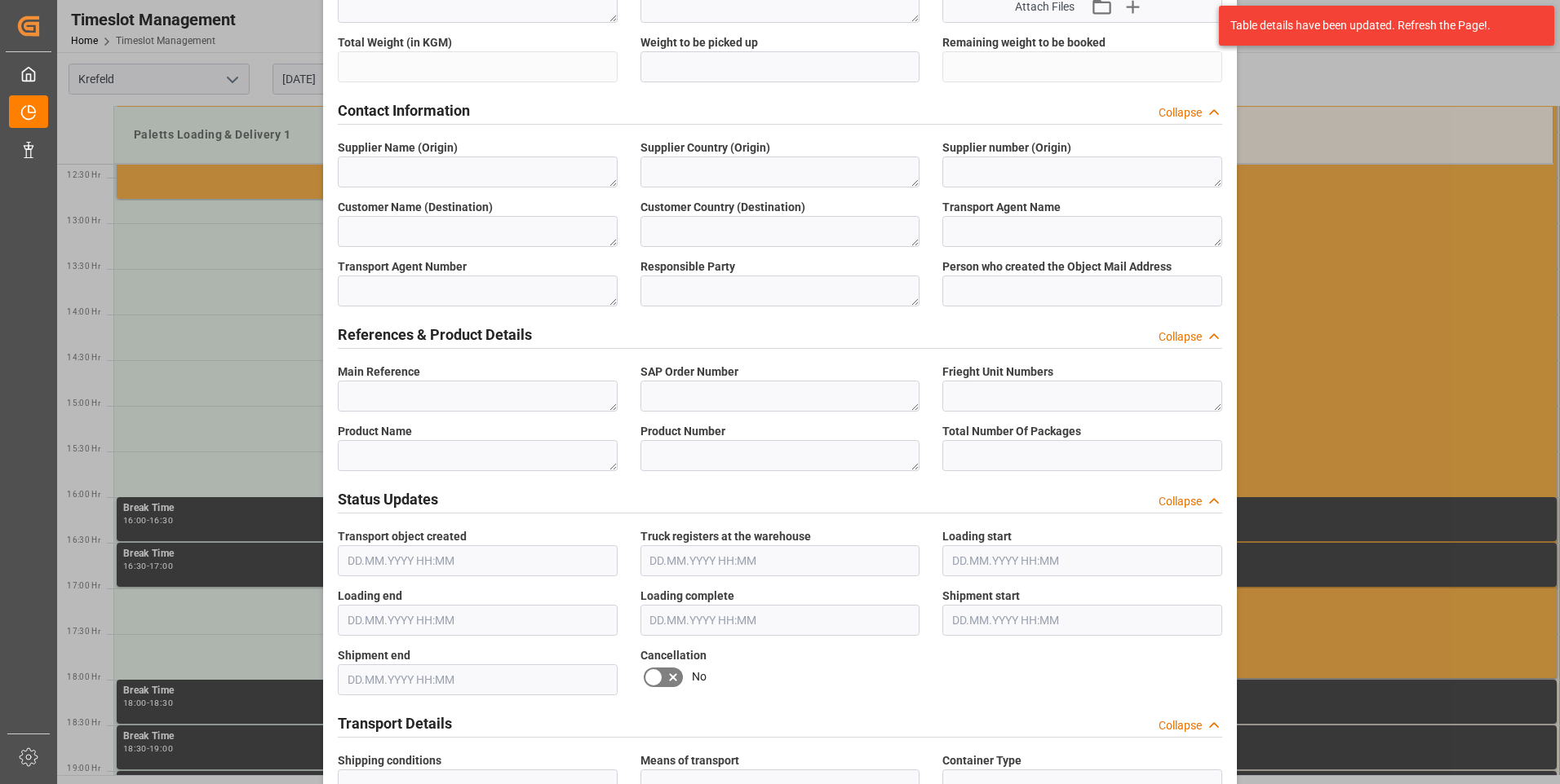
type textarea "6100001327"
click at [531, 394] on textarea at bounding box center [477, 396] width 280 height 31
paste textarea "6100001327"
type textarea "6100001327"
click at [689, 395] on textarea at bounding box center [780, 396] width 280 height 31
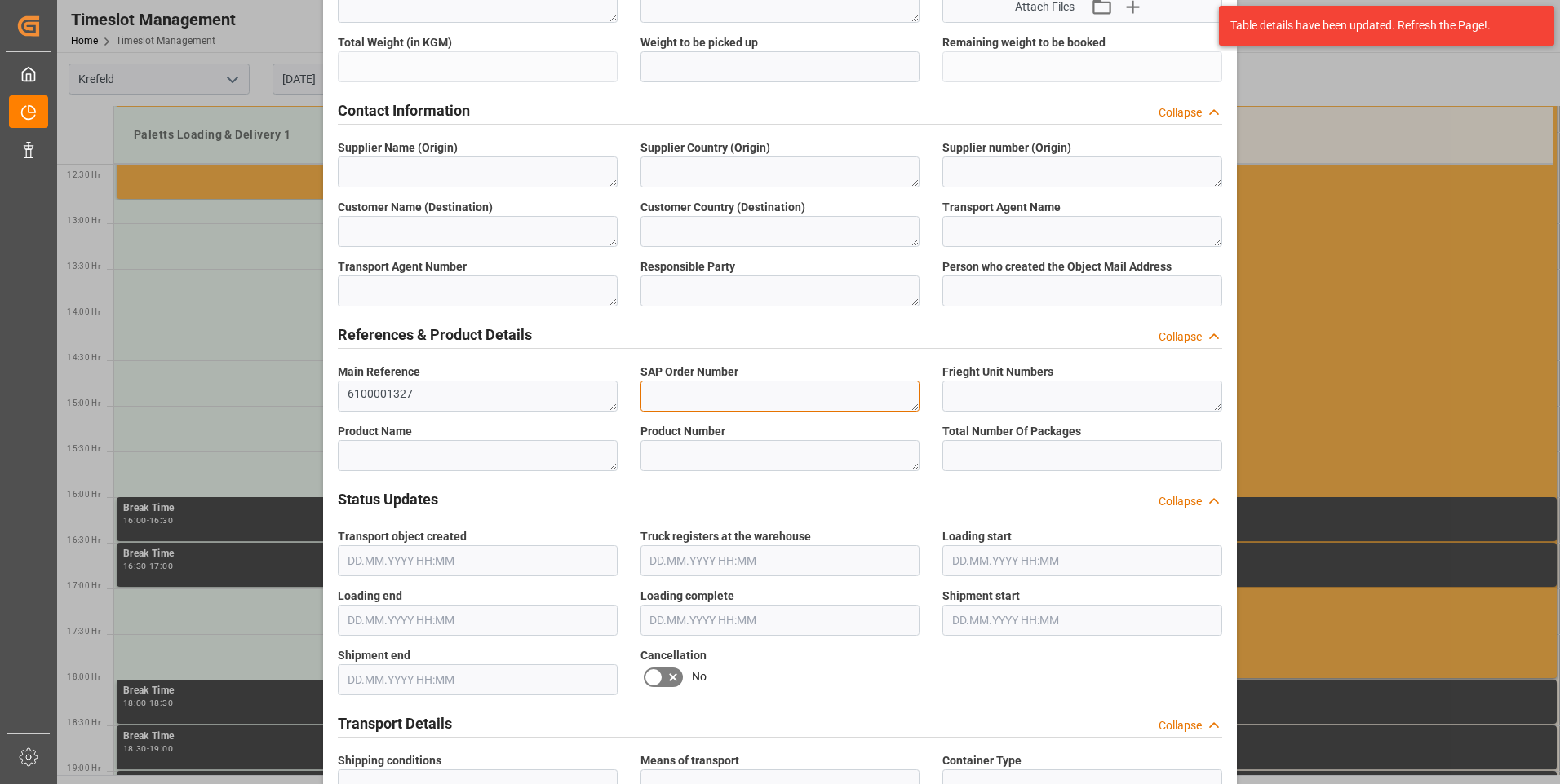
paste textarea "6100001327"
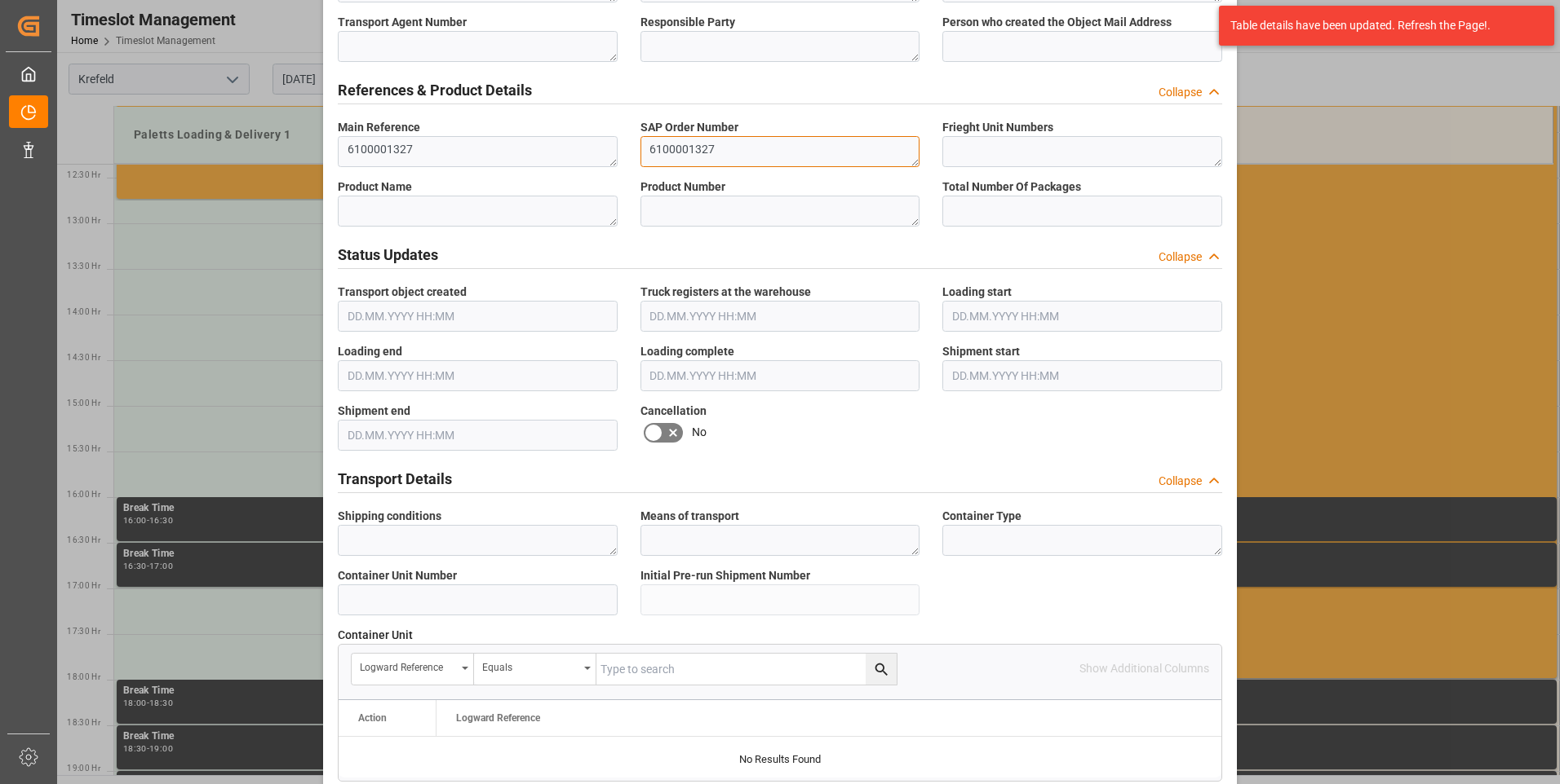
scroll to position [897, 0]
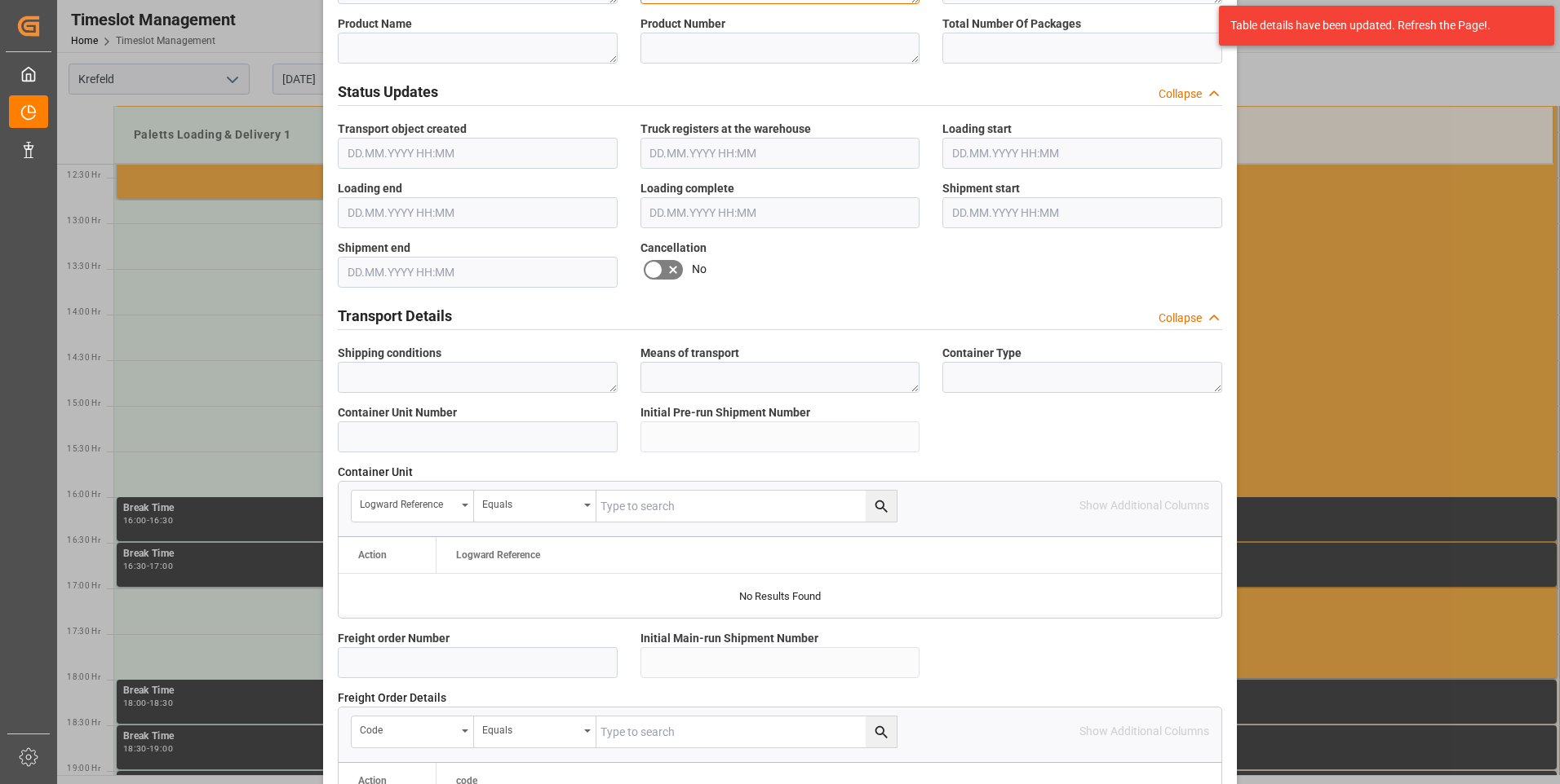
type textarea "6100001327"
click at [429, 383] on textarea at bounding box center [477, 378] width 280 height 31
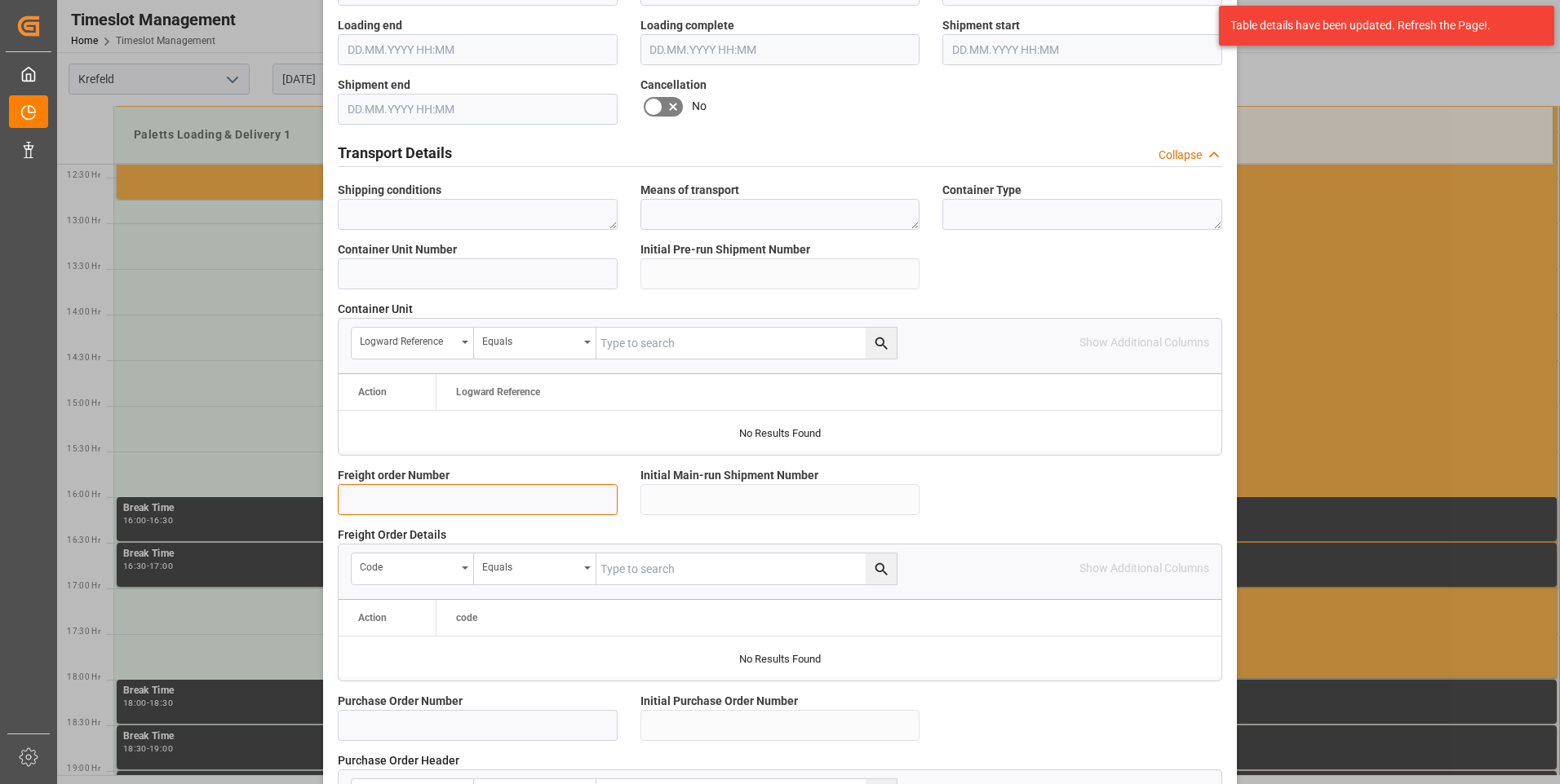
drag, startPoint x: 468, startPoint y: 493, endPoint x: 475, endPoint y: 496, distance: 7.6
click at [468, 493] on input at bounding box center [477, 499] width 280 height 31
paste input "6100001327"
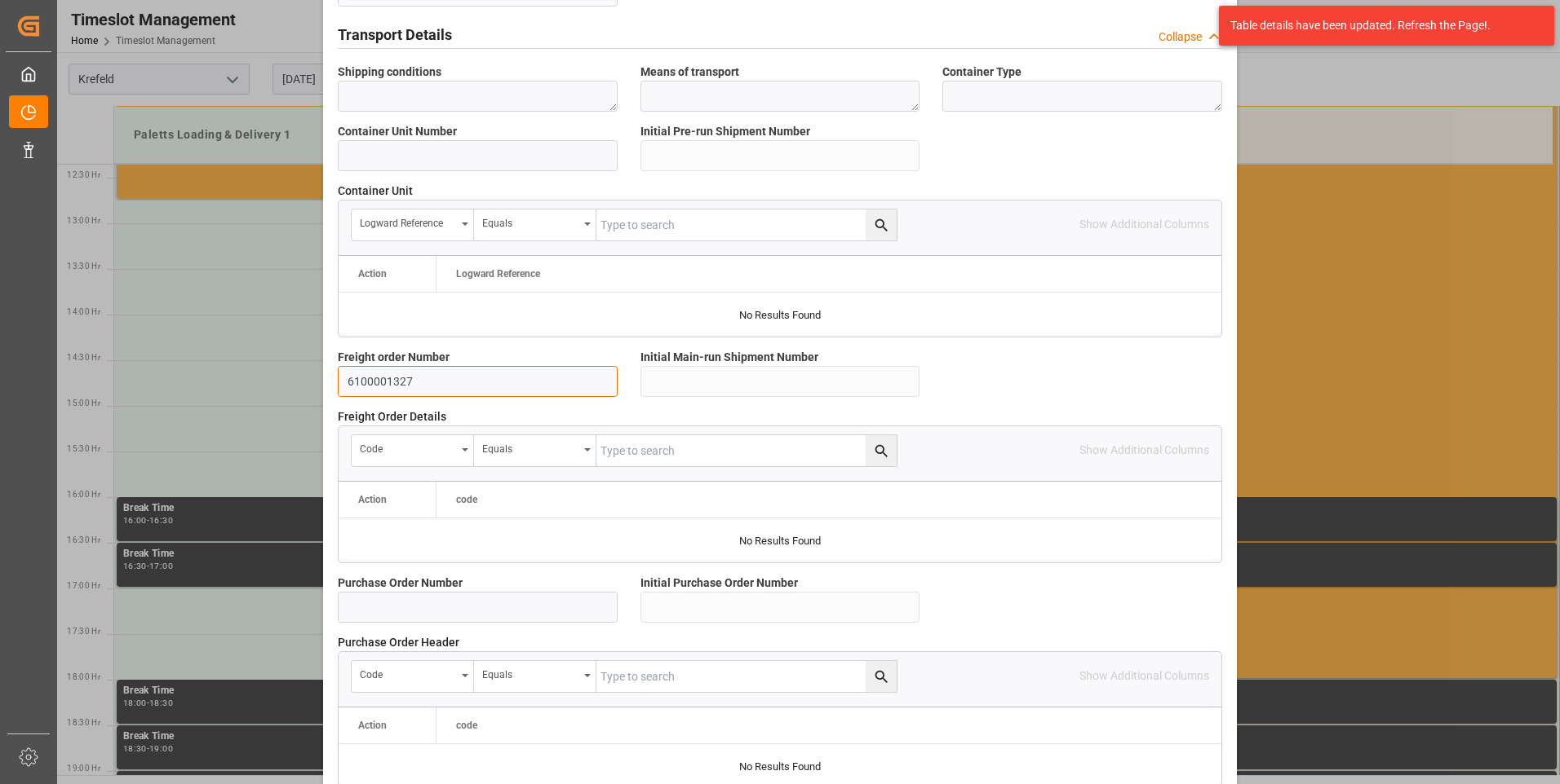
scroll to position [1370, 0]
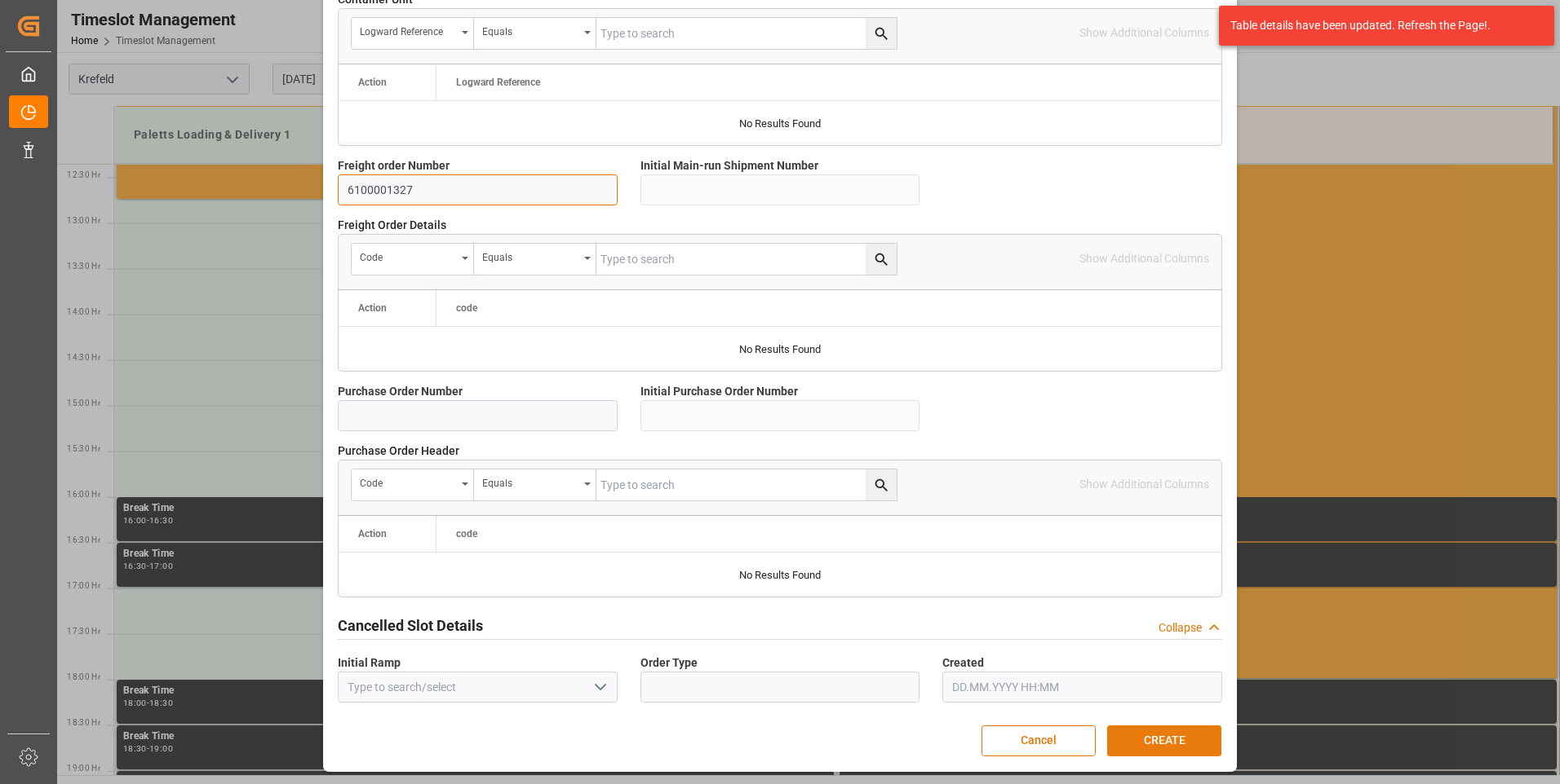
type input "6100001327"
click at [1155, 733] on button "CREATE" at bounding box center [1163, 741] width 114 height 31
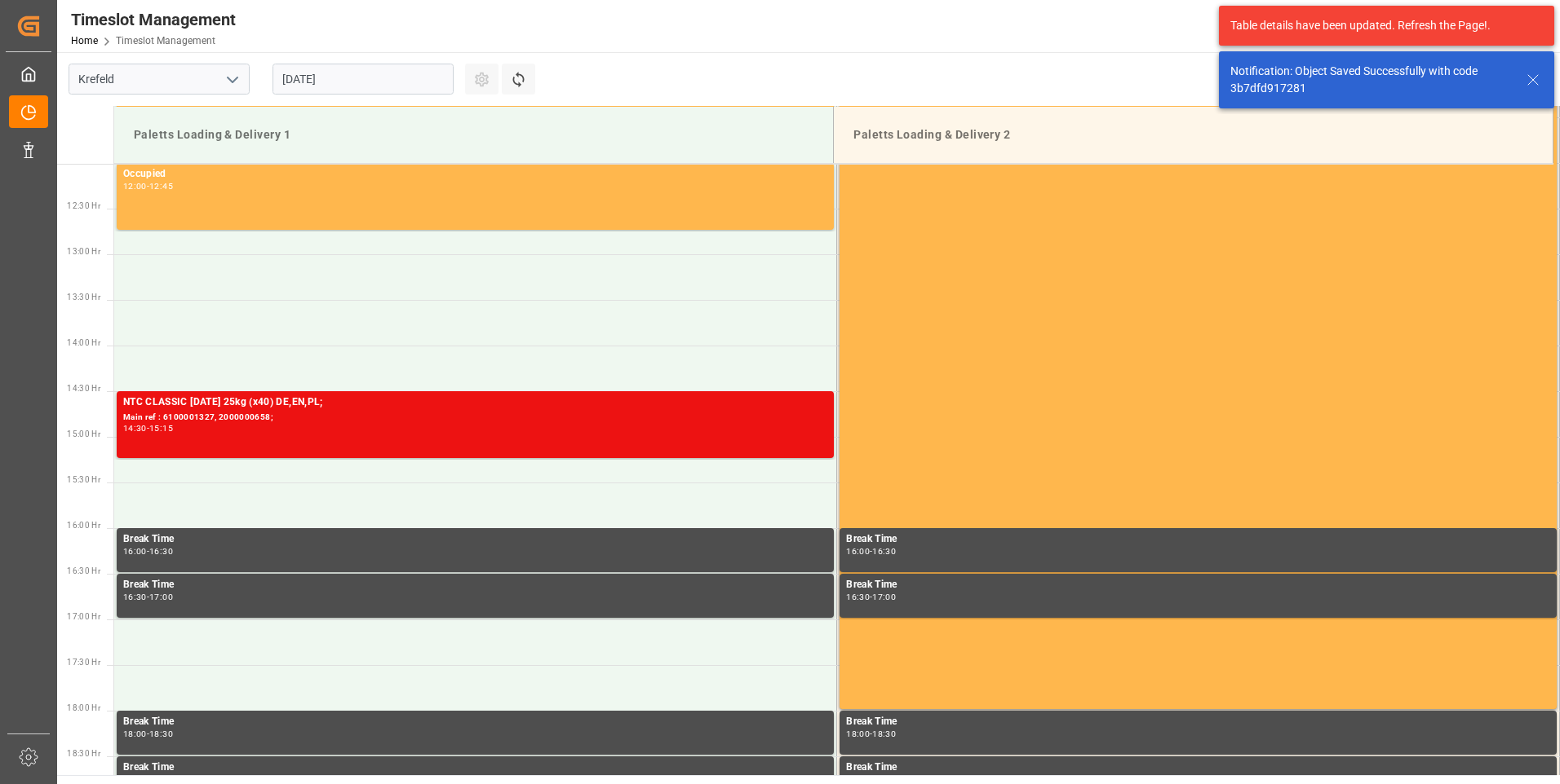
scroll to position [1176, 0]
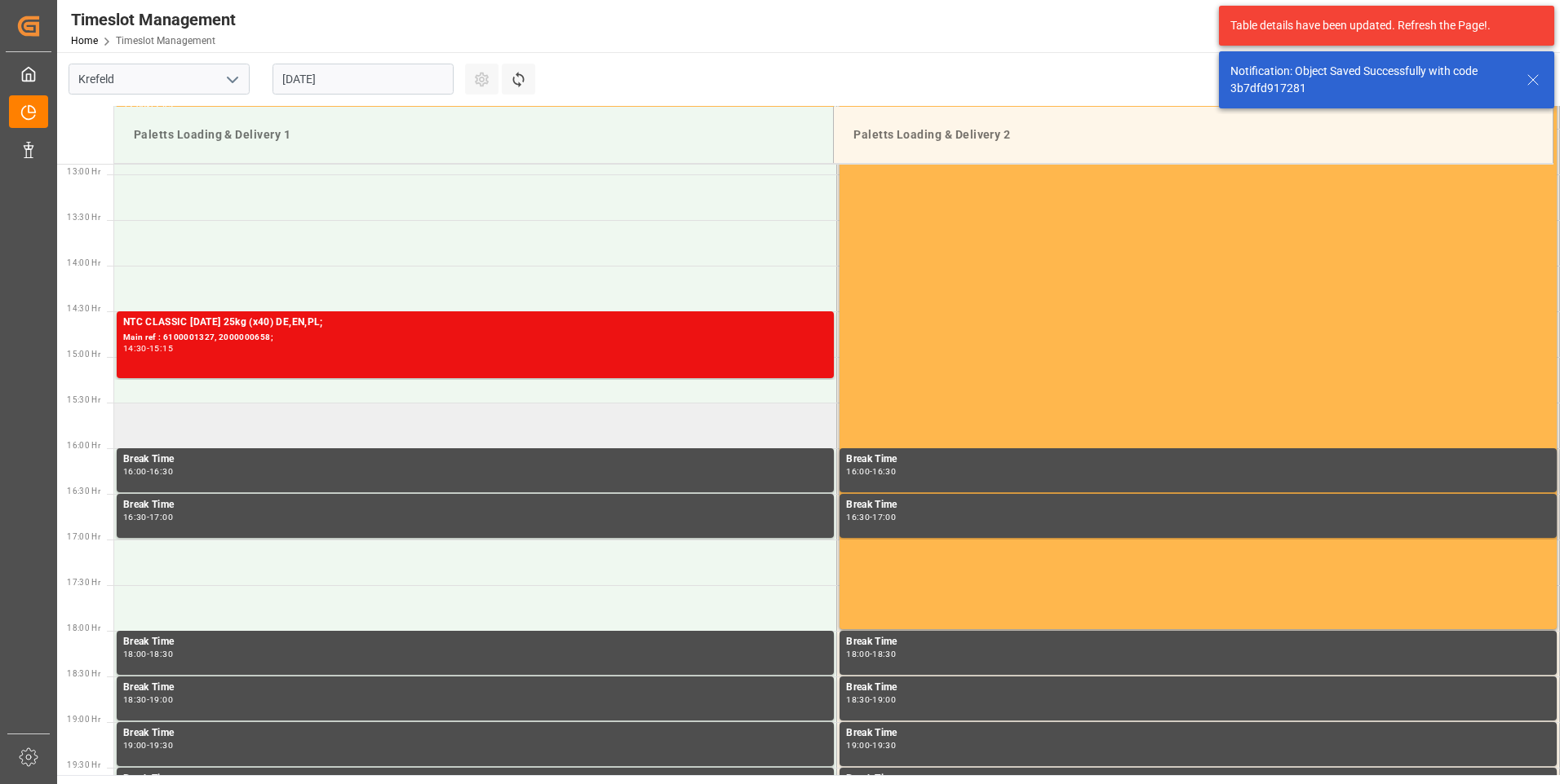
click at [312, 428] on td at bounding box center [475, 426] width 723 height 46
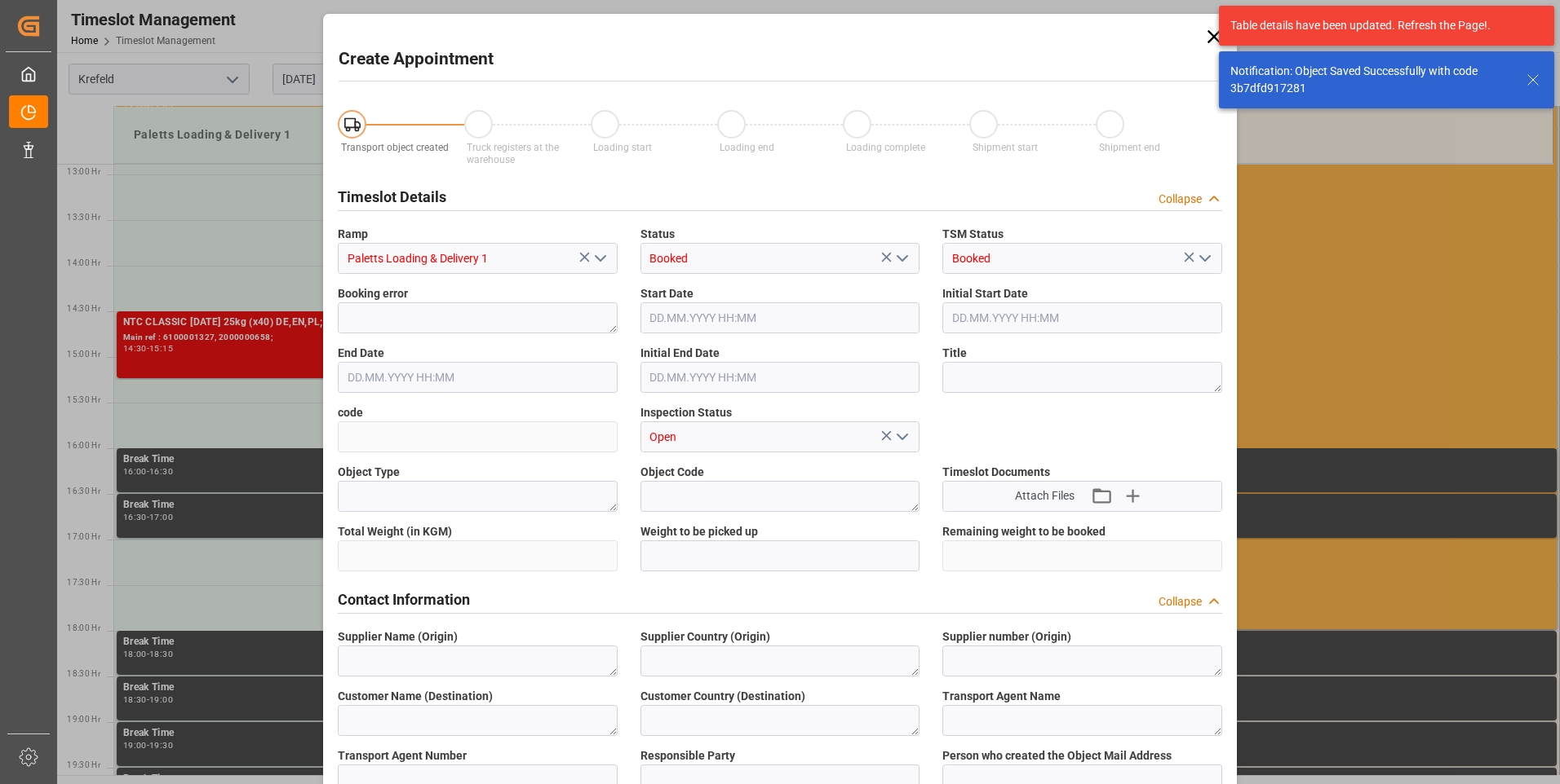
type input "[DATE] 15:30"
type input "[DATE] 16:00"
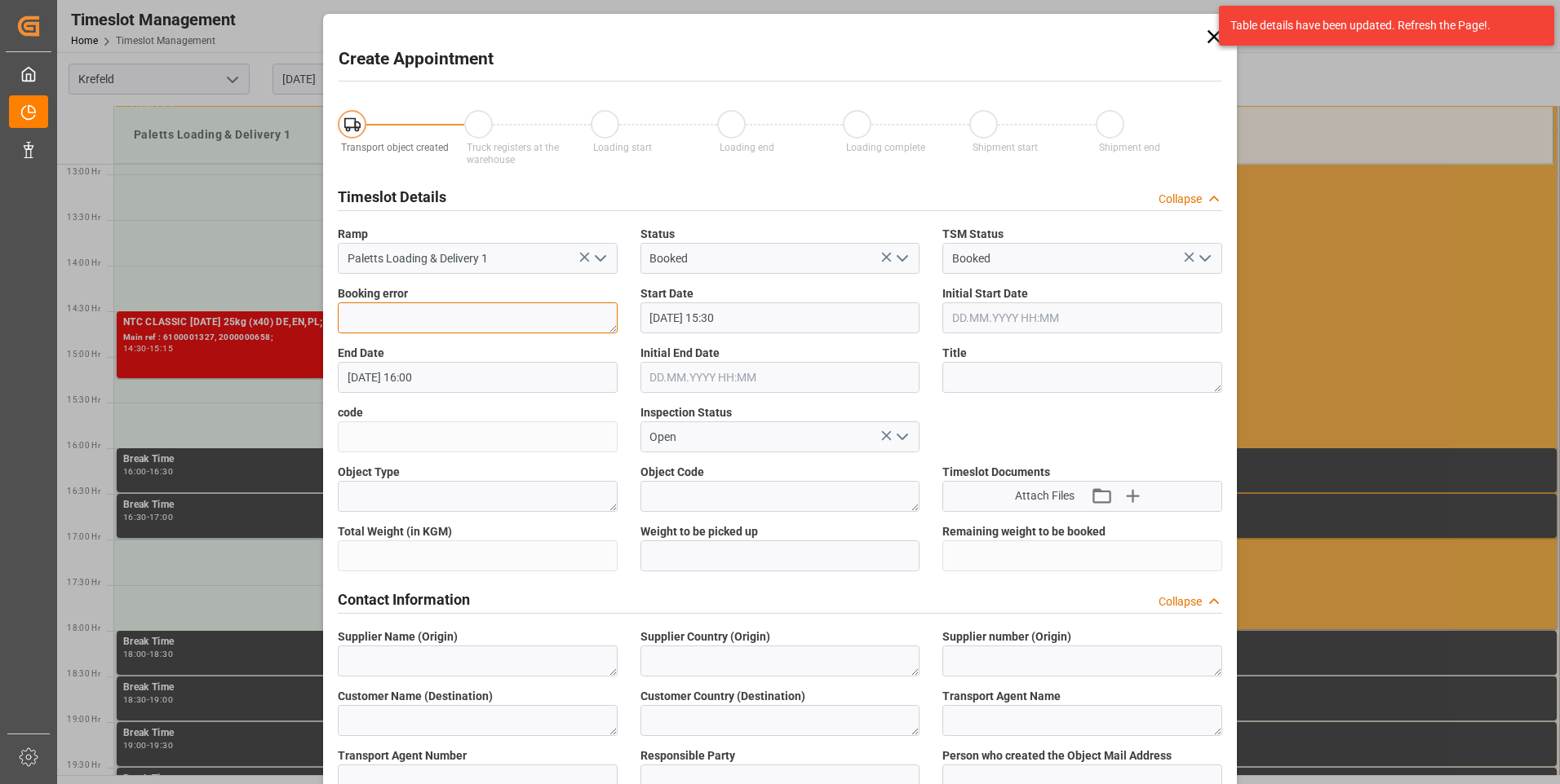
click at [457, 316] on textarea at bounding box center [477, 318] width 280 height 31
paste textarea "6100001327"
drag, startPoint x: 457, startPoint y: 316, endPoint x: 335, endPoint y: 312, distance: 122.1
click at [337, 312] on textarea "6100001323" at bounding box center [477, 318] width 280 height 31
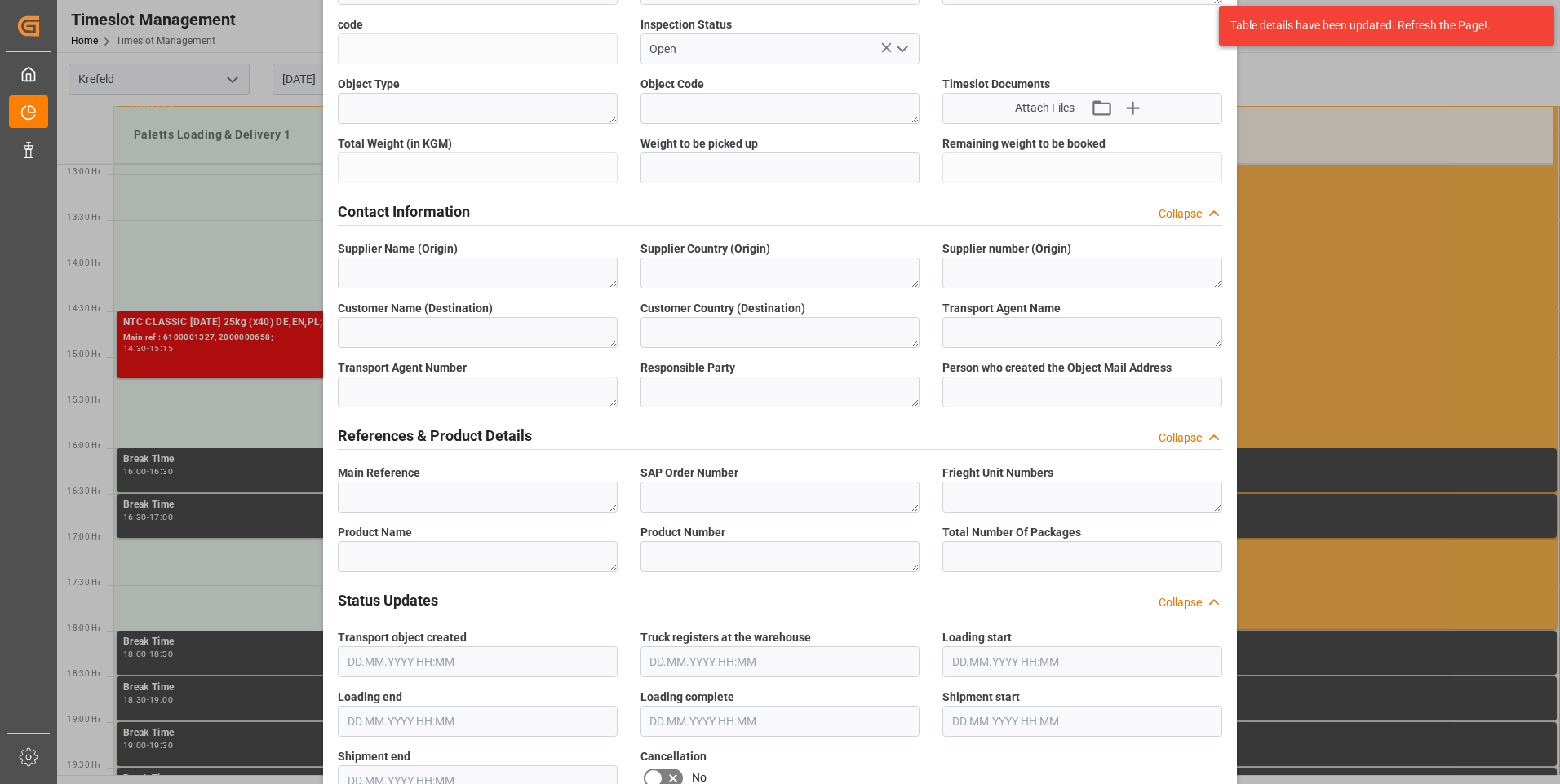
scroll to position [490, 0]
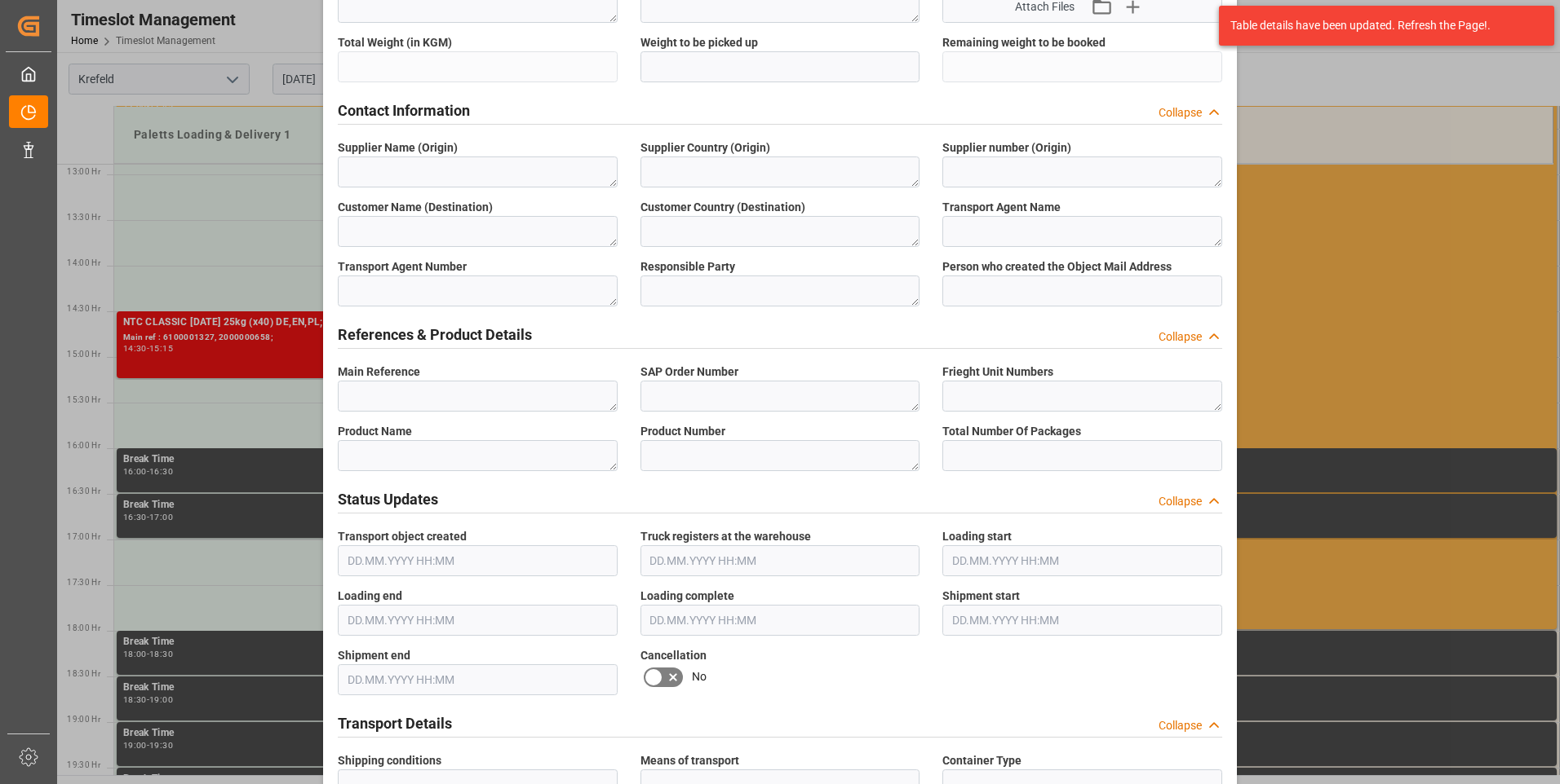
type textarea "6100001323"
click at [417, 398] on textarea at bounding box center [477, 396] width 280 height 31
paste textarea "6100001323"
type textarea "6100001323"
click at [728, 402] on textarea at bounding box center [780, 396] width 280 height 31
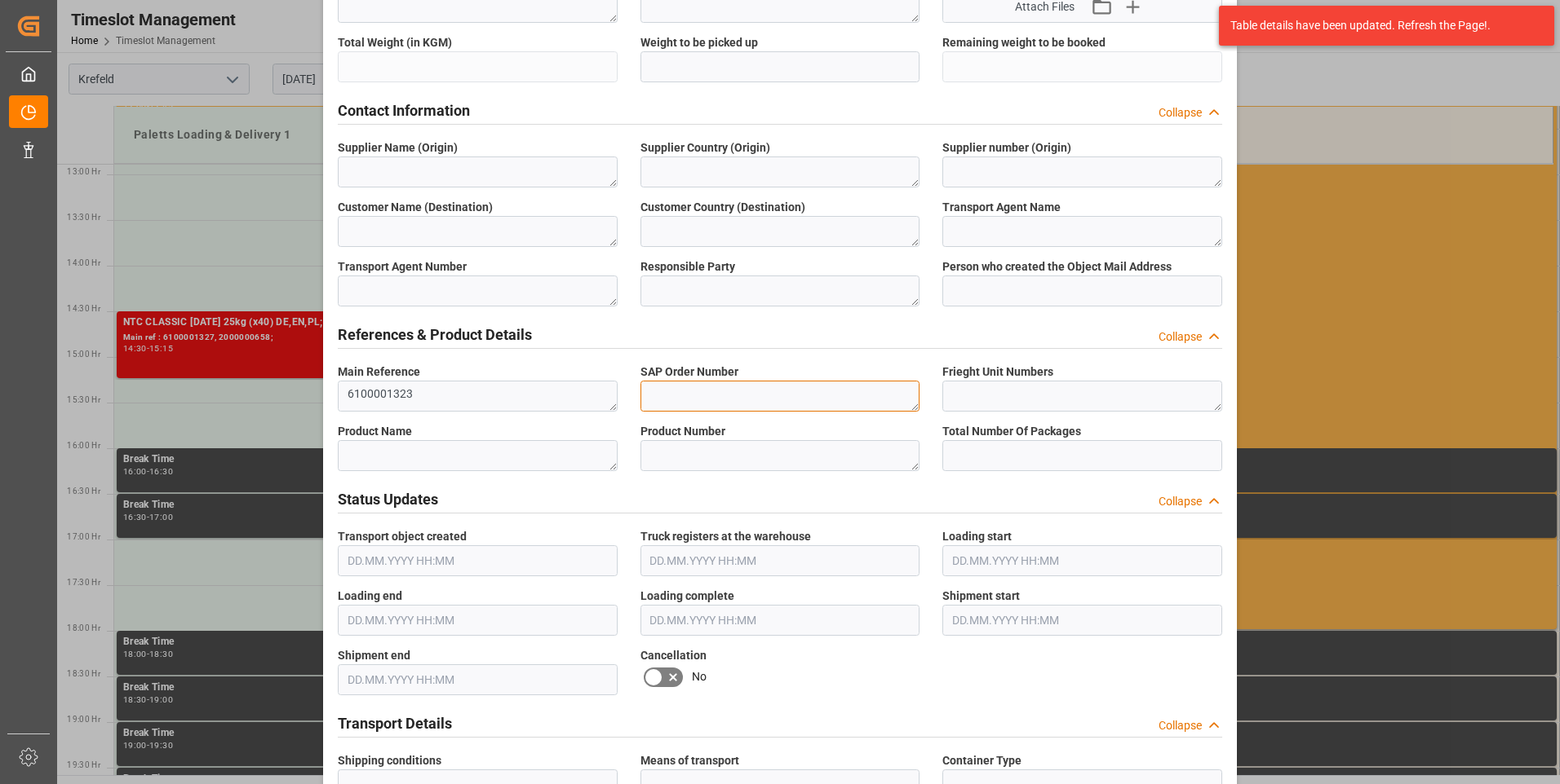
paste textarea "6100001323"
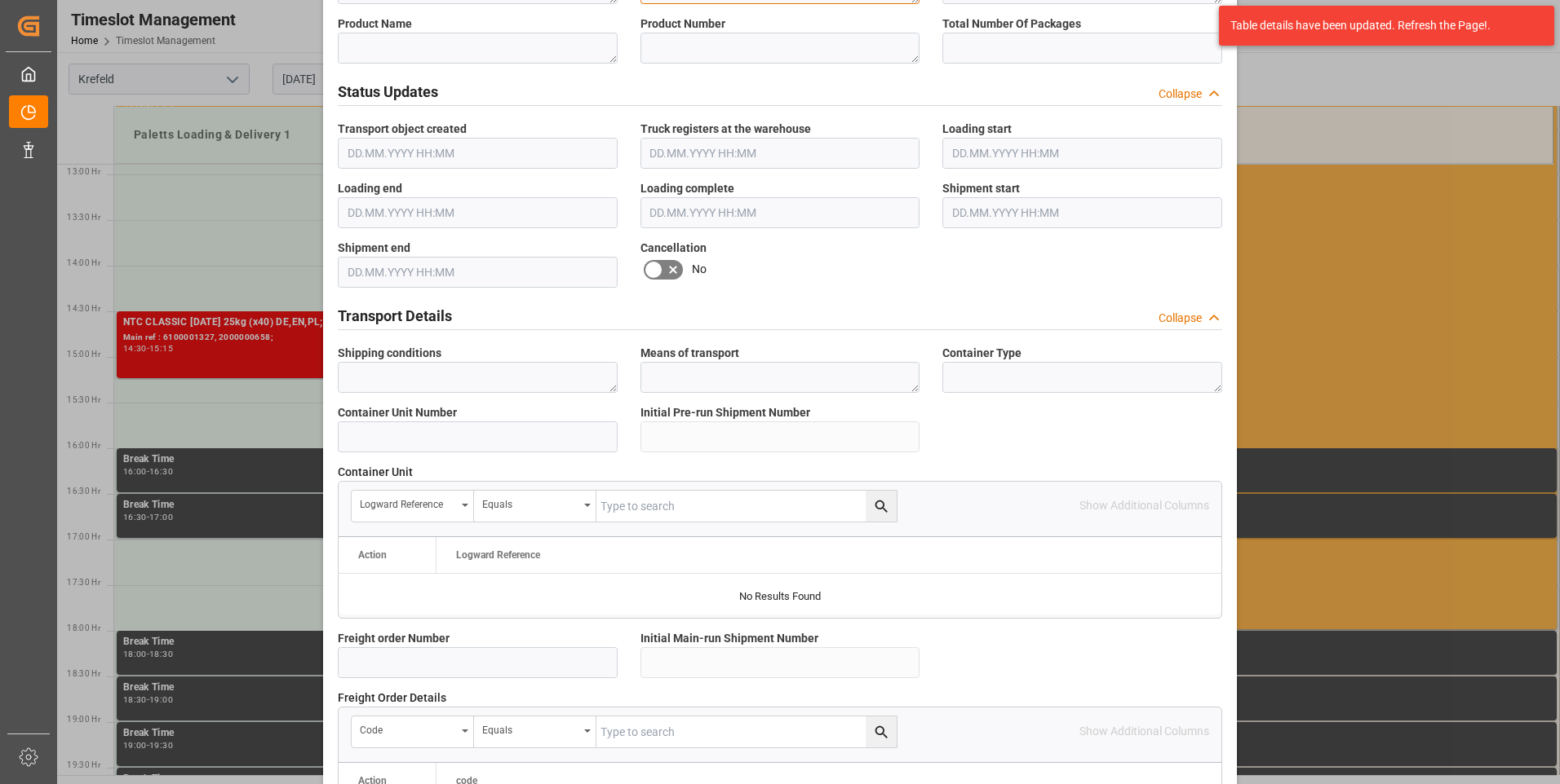
scroll to position [1142, 0]
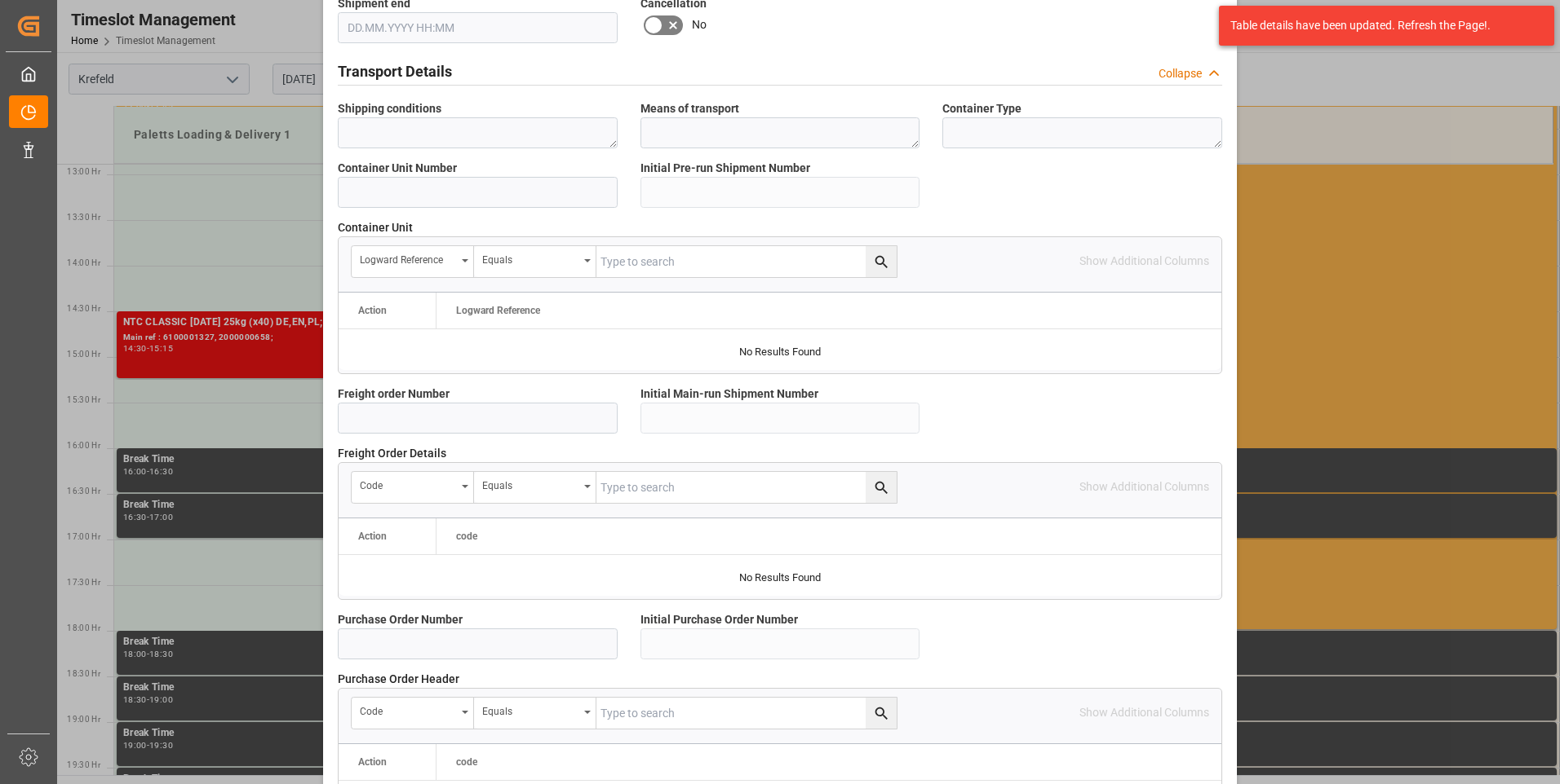
type textarea "6100001323"
drag, startPoint x: 393, startPoint y: 413, endPoint x: 415, endPoint y: 406, distance: 23.1
click at [393, 413] on input at bounding box center [477, 419] width 280 height 31
paste input "6100001323"
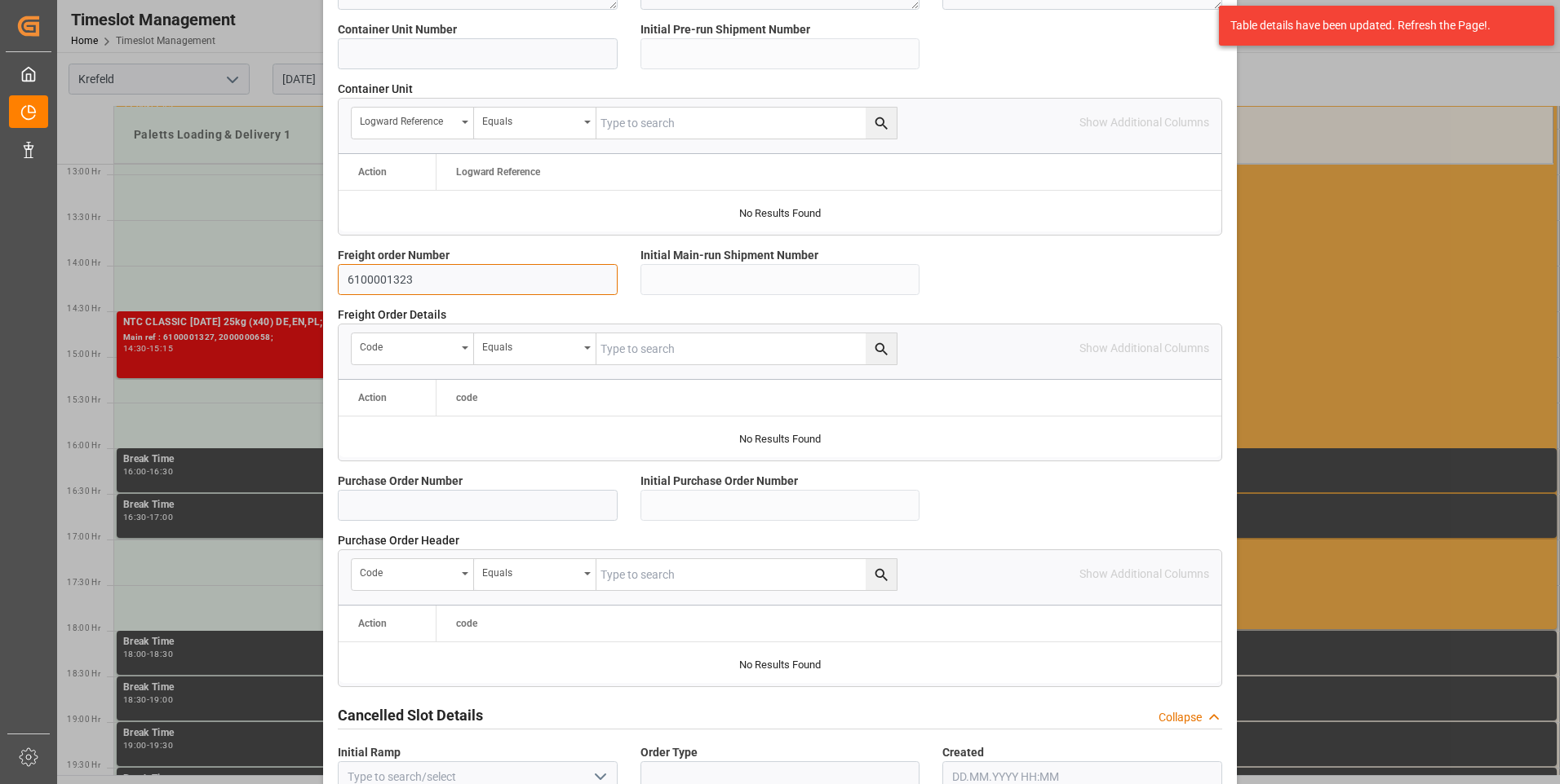
scroll to position [1370, 0]
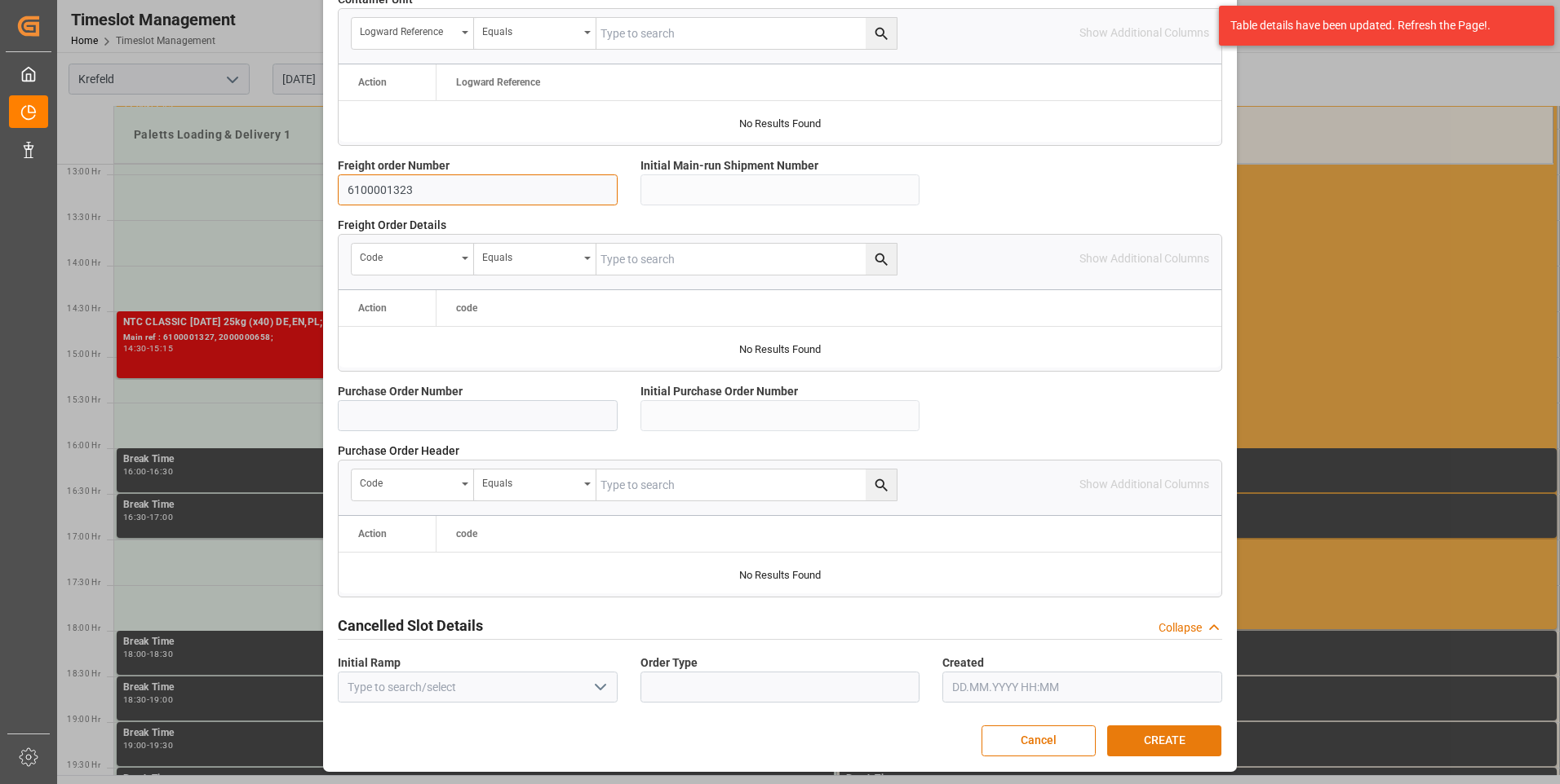
type input "6100001323"
click at [1144, 741] on button "CREATE" at bounding box center [1163, 741] width 114 height 31
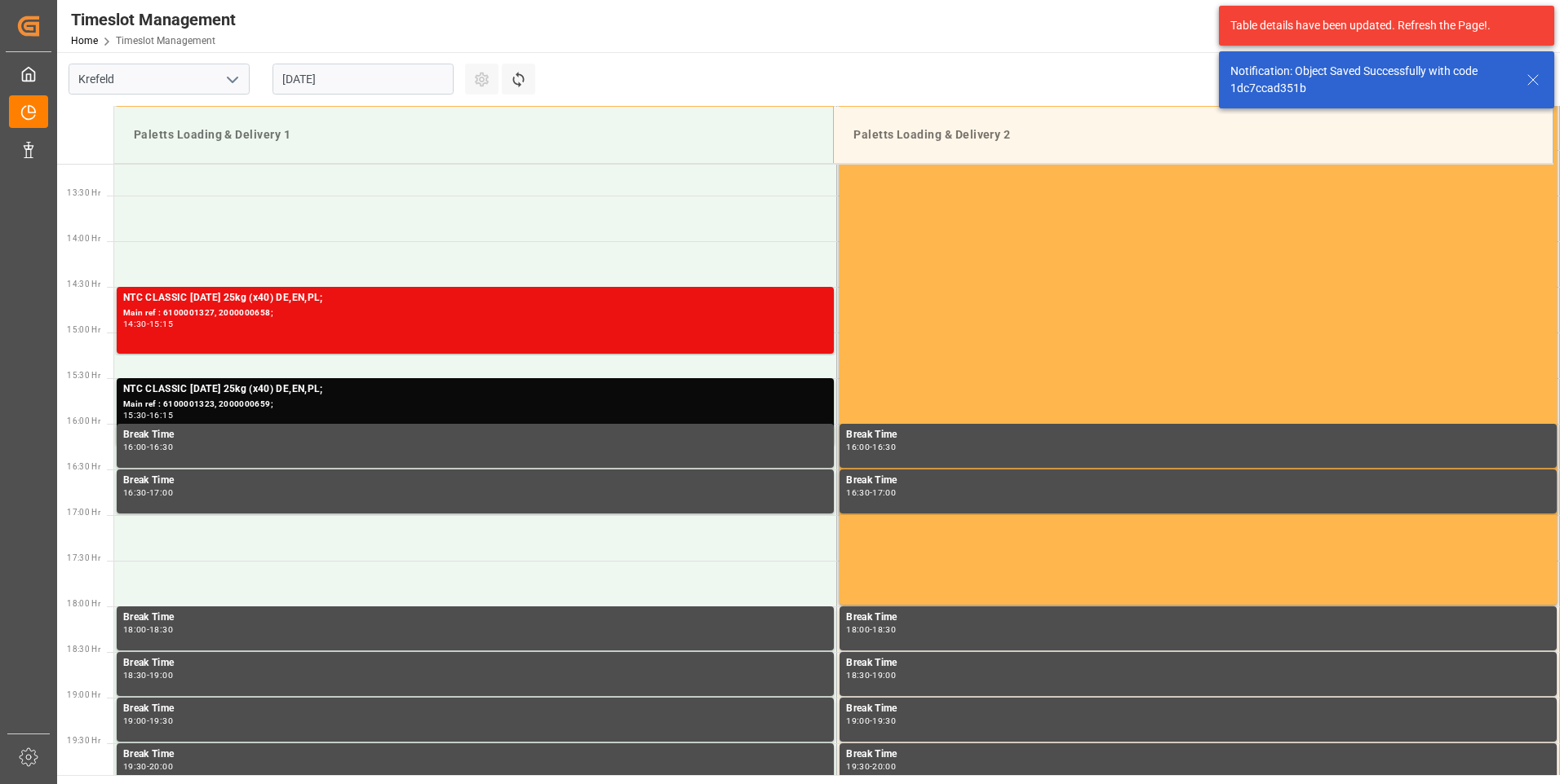
scroll to position [1268, 0]
